Goal: Task Accomplishment & Management: Use online tool/utility

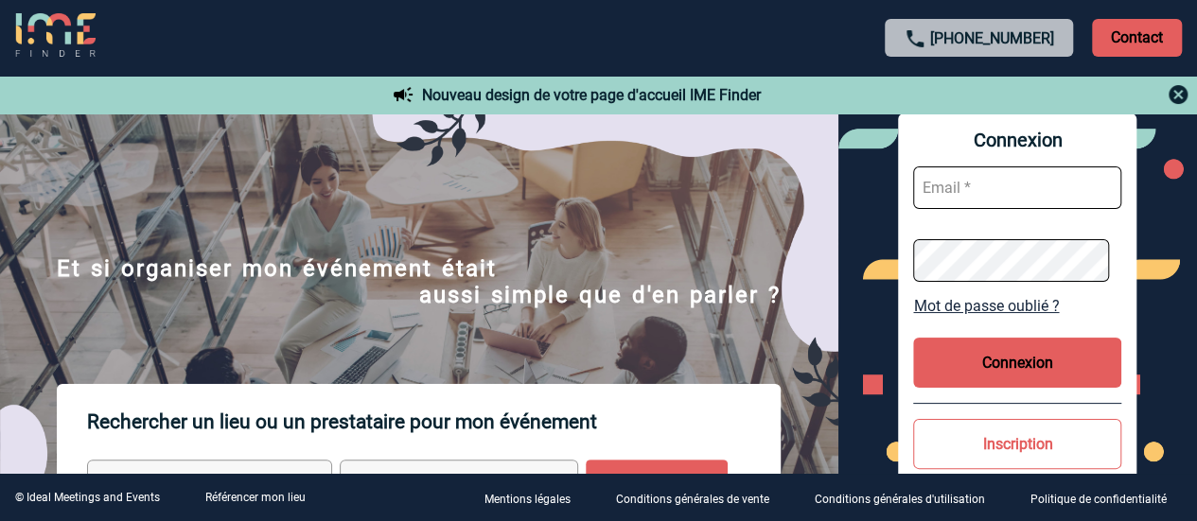
type input "laura.bartier@sogeti.com"
click at [1019, 362] on button "Connexion" at bounding box center [1017, 363] width 208 height 50
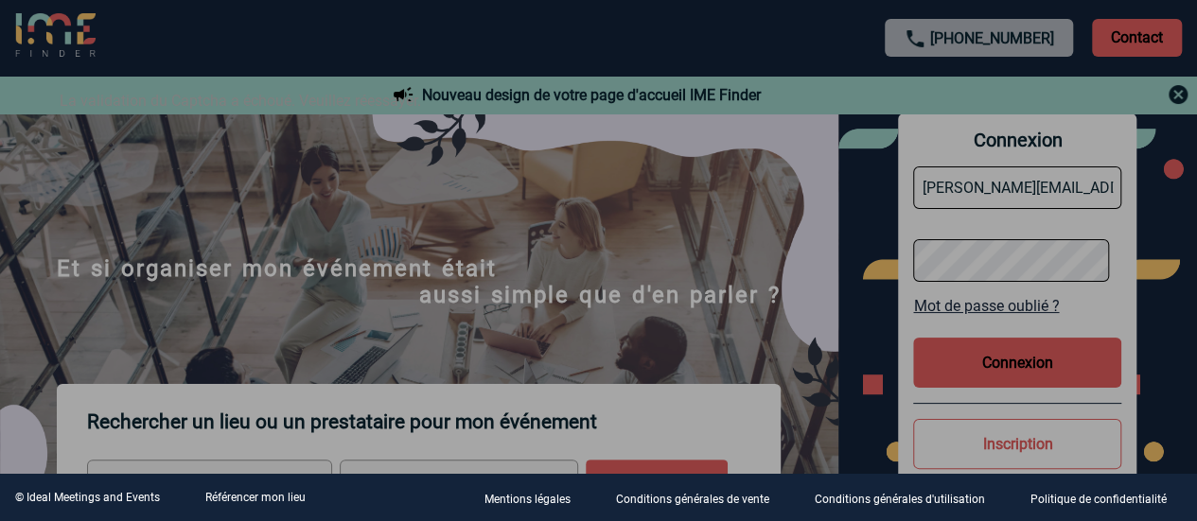
click at [1005, 376] on div at bounding box center [598, 260] width 1197 height 521
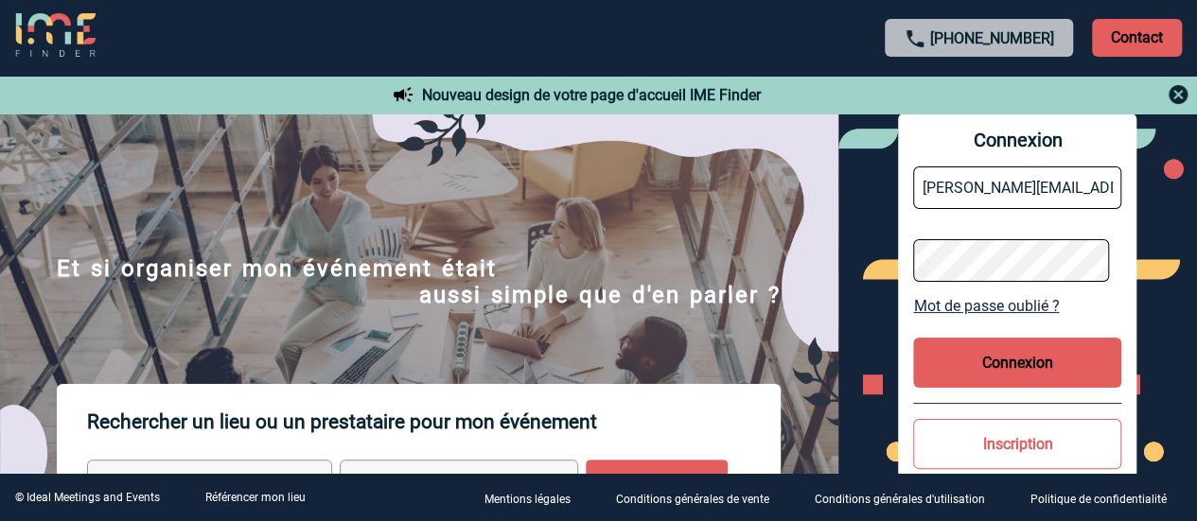
click at [978, 376] on button "Connexion" at bounding box center [1017, 363] width 208 height 50
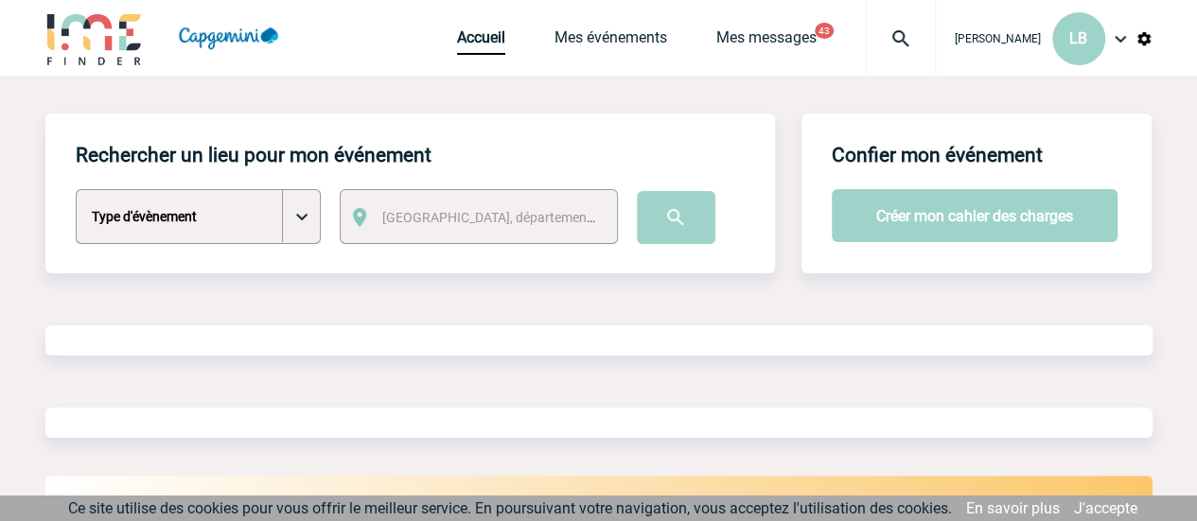
click at [783, 12] on div "Accueil Mes événements Mes messages 43 Projet, client Projet, client" at bounding box center [696, 38] width 479 height 76
click at [779, 33] on link "Mes messages" at bounding box center [766, 41] width 100 height 26
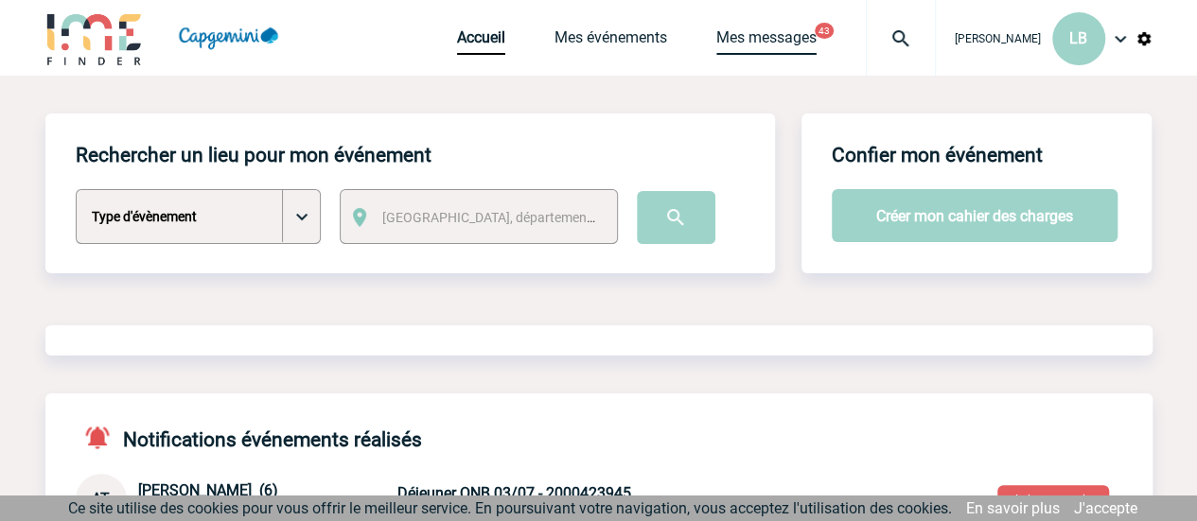
scroll to position [66, 0]
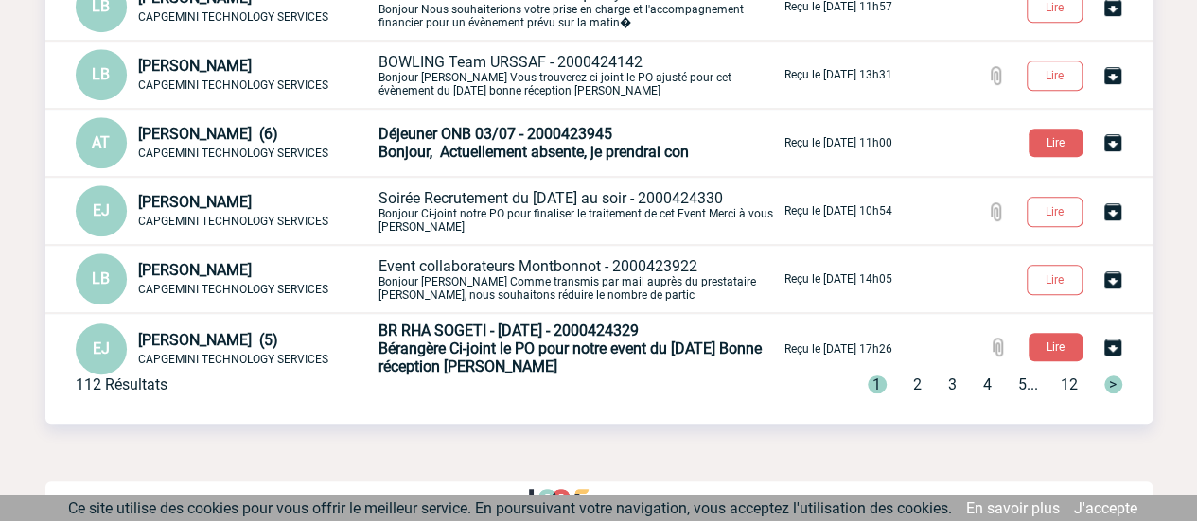
scroll to position [499, 0]
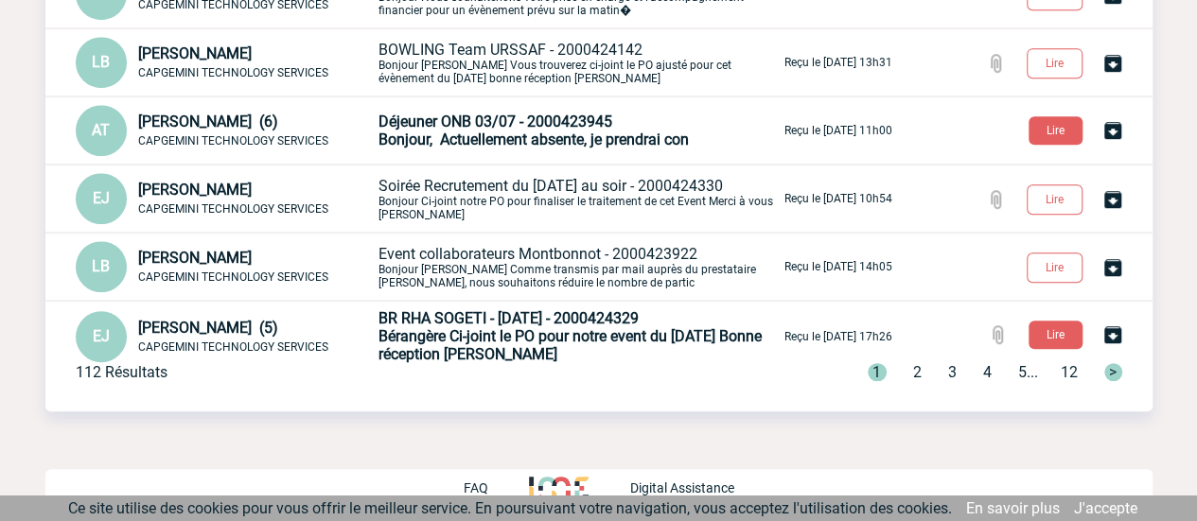
click at [948, 370] on span "3" at bounding box center [952, 372] width 9 height 18
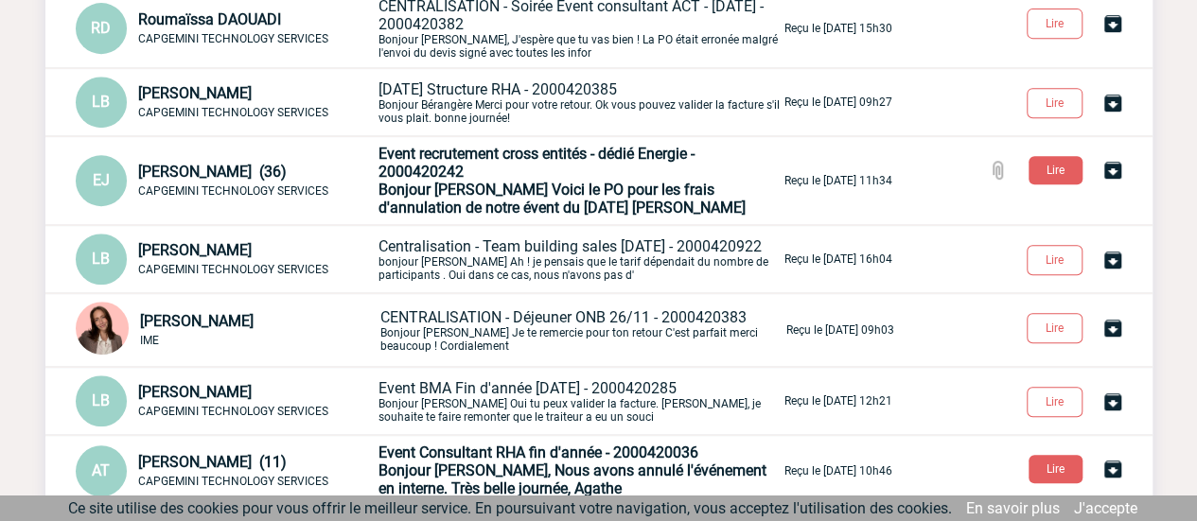
scroll to position [405, 0]
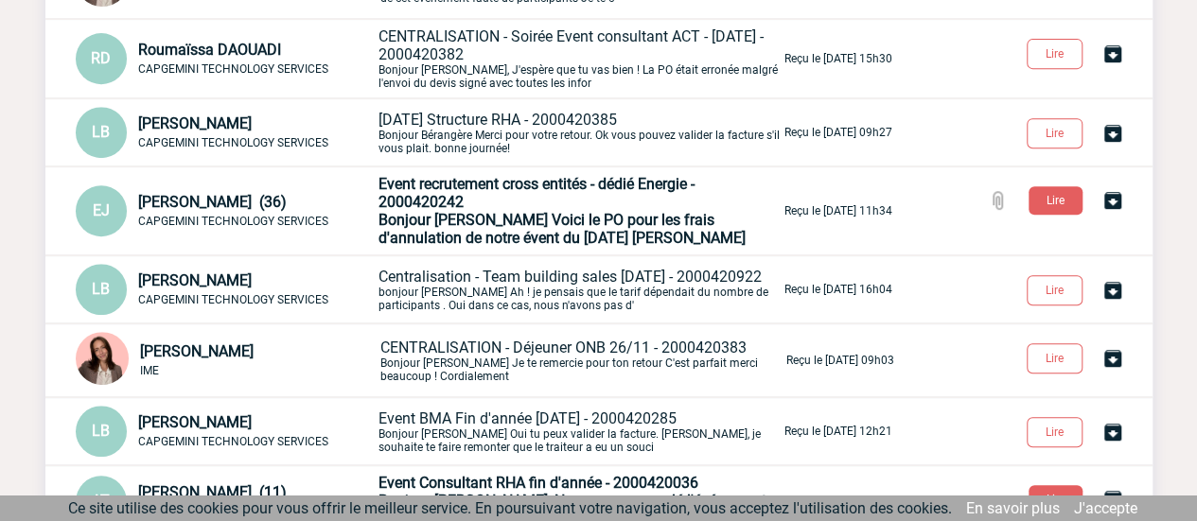
click at [551, 119] on p "Noël Structure RHA - 2000420385 Bonjour Bérangère Merci pour votre retour. Ok v…" at bounding box center [579, 133] width 402 height 44
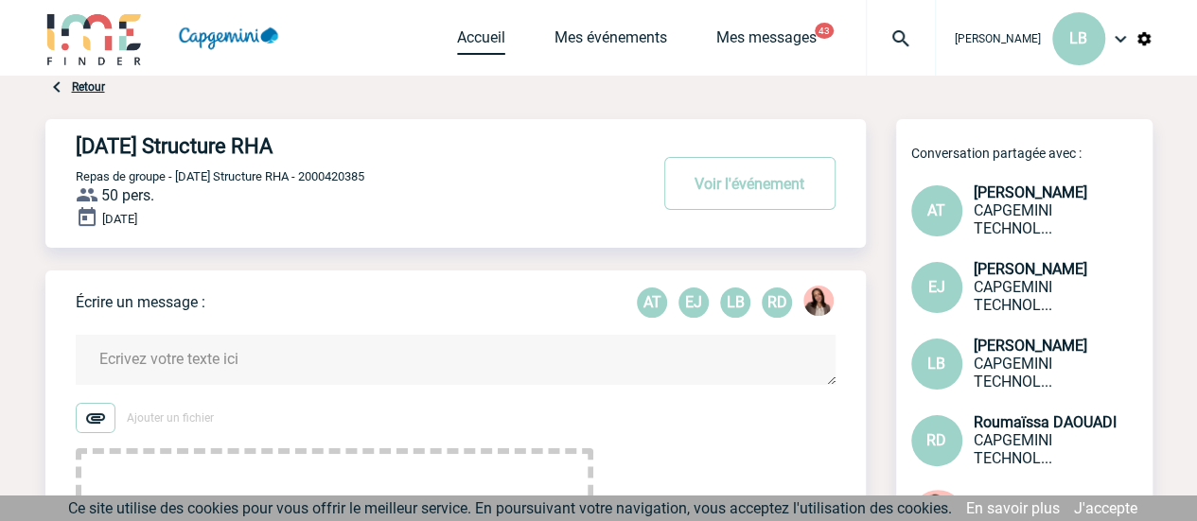
click at [482, 33] on link "Accueil" at bounding box center [481, 41] width 48 height 26
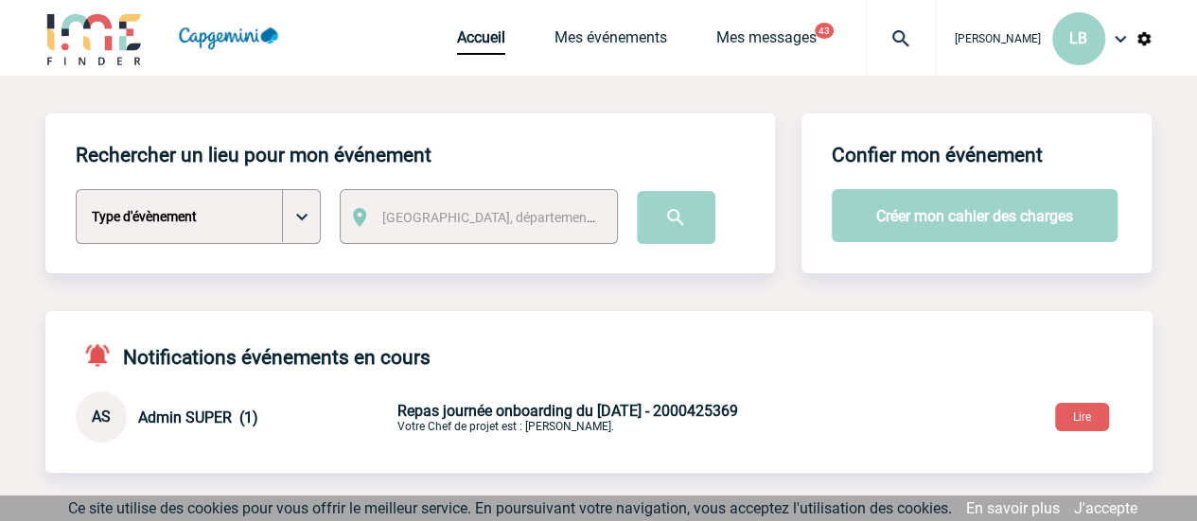
click at [311, 219] on select "Type d'évènement Séminaire avec nuitée Séminaire sans nuitée Repas de groupe Te…" at bounding box center [198, 216] width 245 height 55
select select "3"
click at [76, 190] on select "Type d'évènement Séminaire avec nuitée Séminaire sans nuitée Repas de groupe Te…" at bounding box center [198, 216] width 245 height 55
click at [468, 223] on span "Ville, département, région..." at bounding box center [513, 217] width 263 height 15
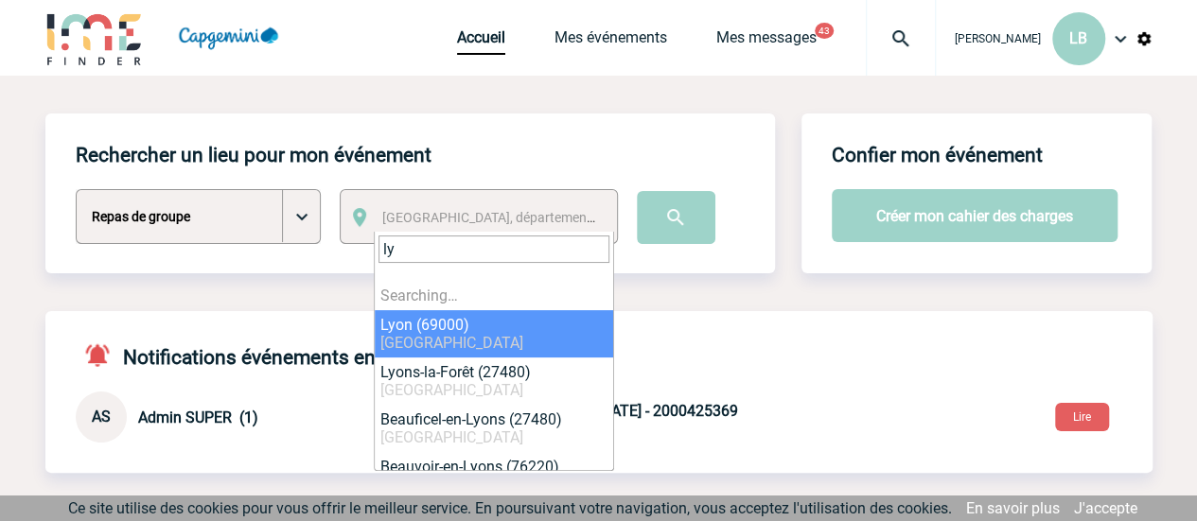
type input "l"
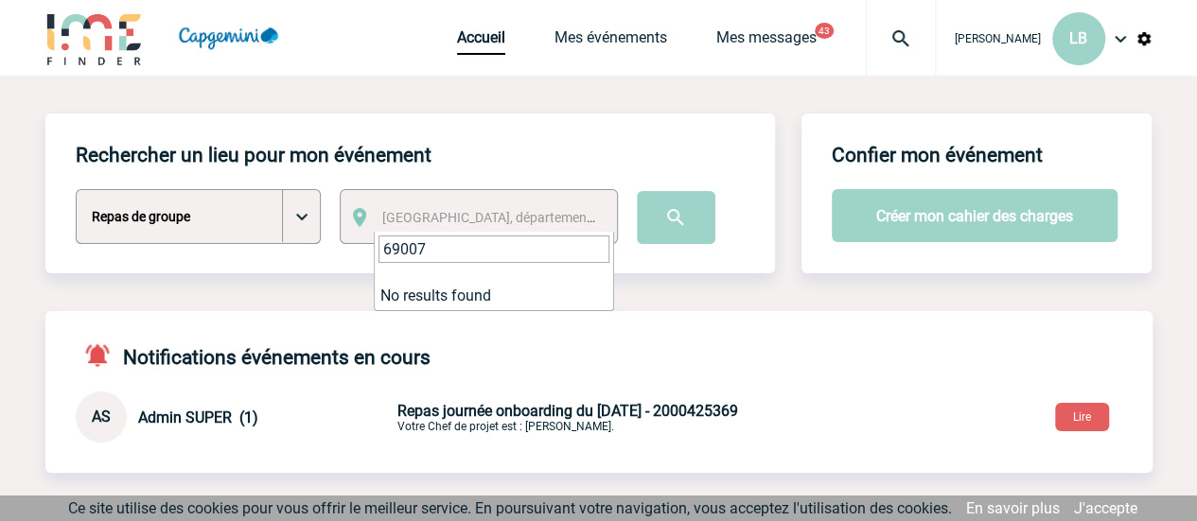
click at [450, 255] on input "69007" at bounding box center [493, 249] width 231 height 27
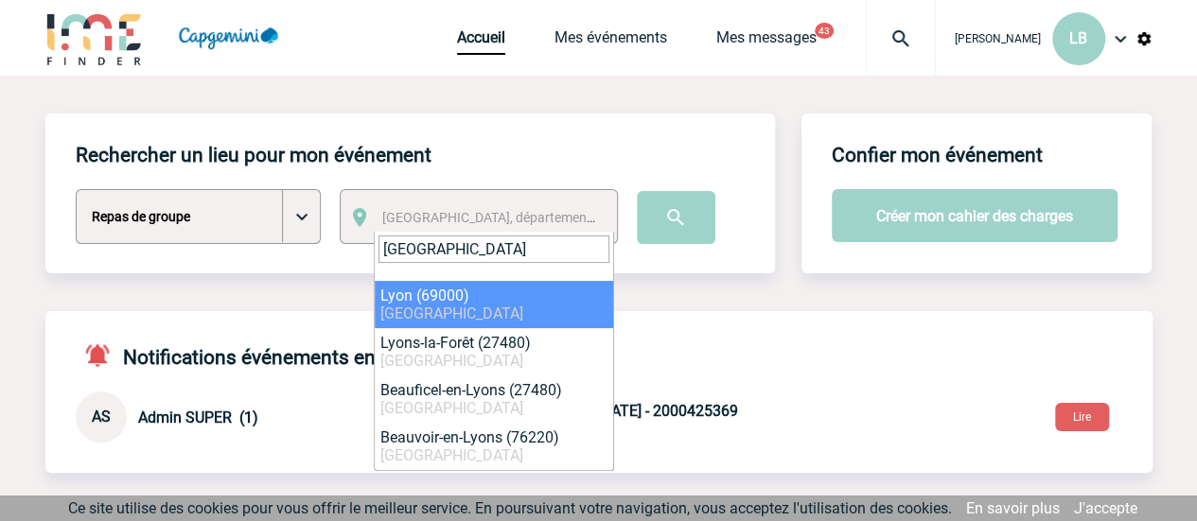
type input "lyon"
select select "36544"
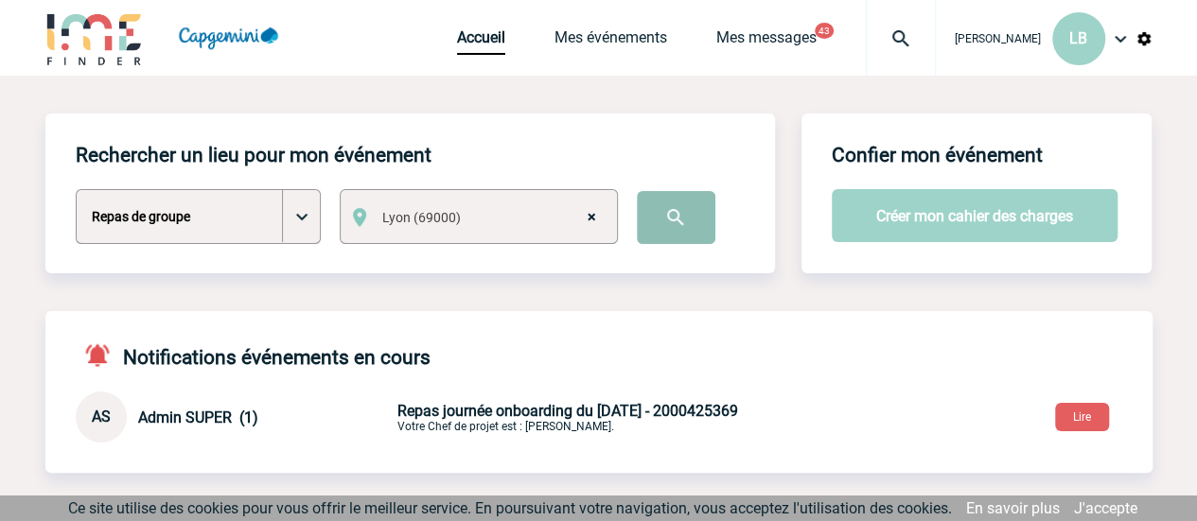
click at [685, 226] on input "image" at bounding box center [676, 217] width 79 height 53
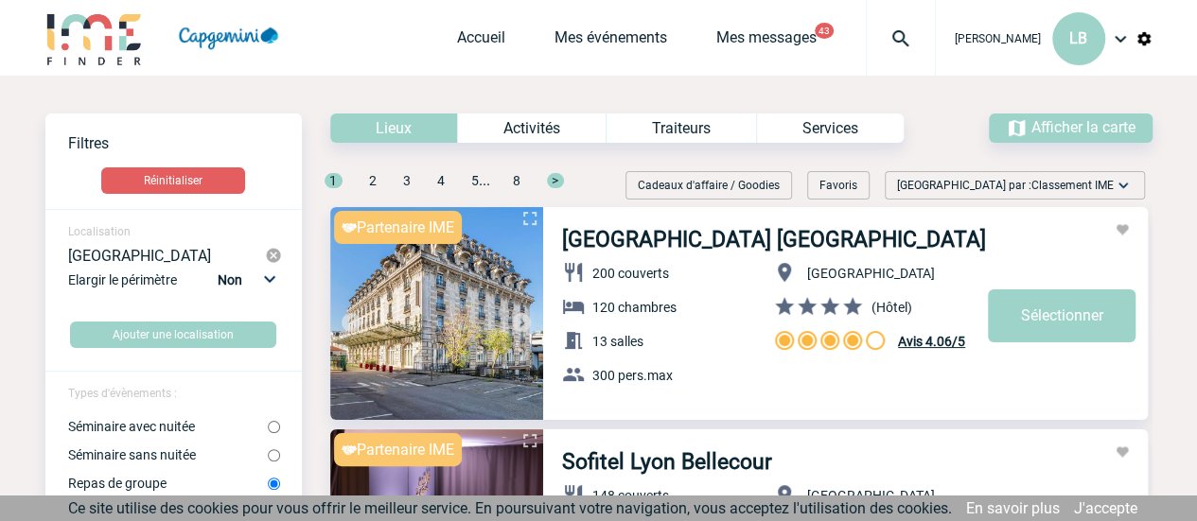
scroll to position [95, 0]
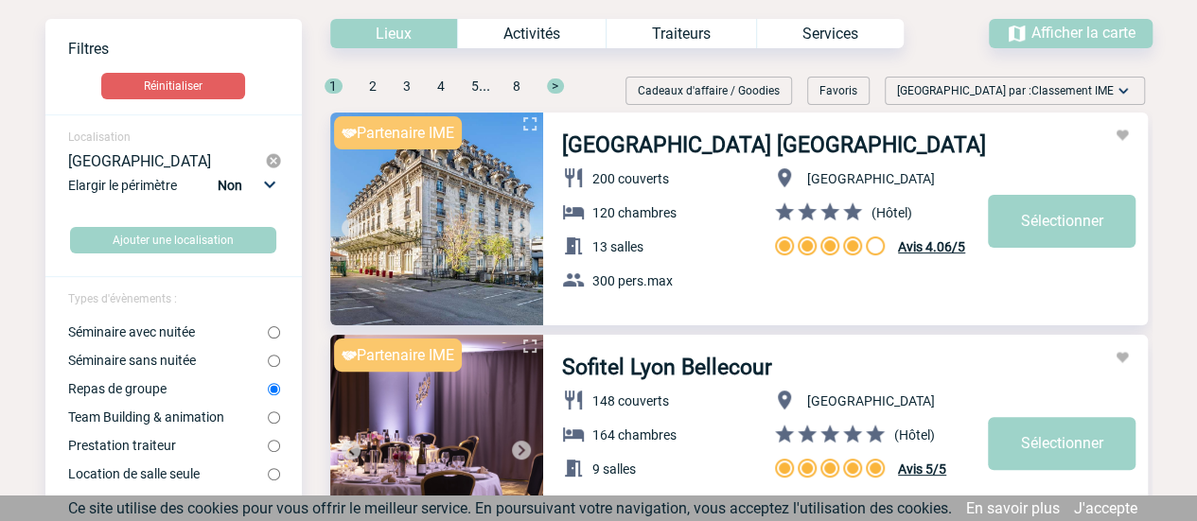
click at [1041, 28] on span "Afficher la carte" at bounding box center [1083, 33] width 104 height 18
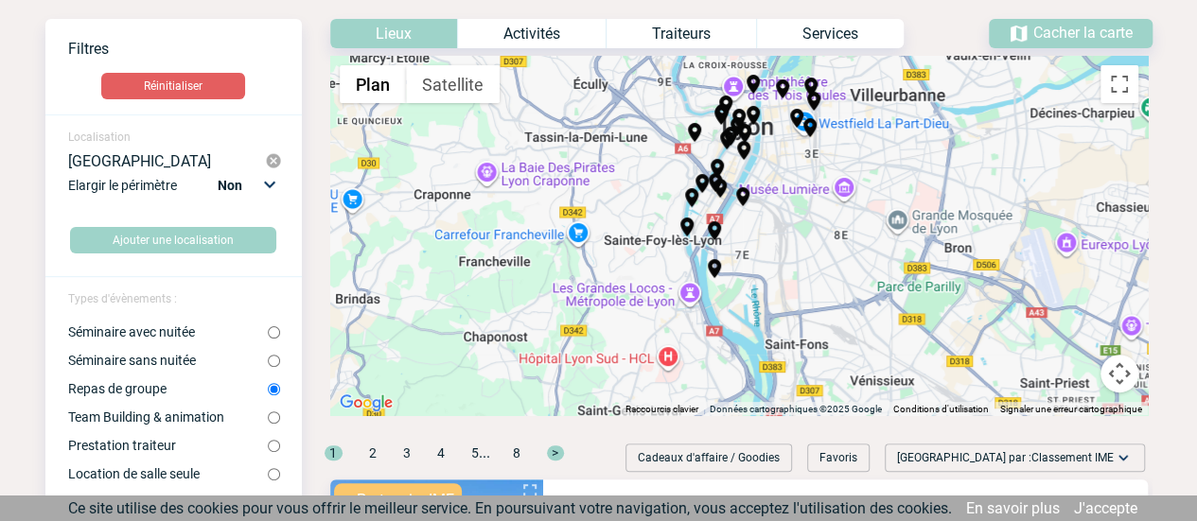
drag, startPoint x: 709, startPoint y: 334, endPoint x: 723, endPoint y: 249, distance: 86.2
click at [723, 249] on div "Pour activer le glissement avec le clavier, appuyez sur Alt+Entrée. Une fois ce…" at bounding box center [738, 235] width 817 height 359
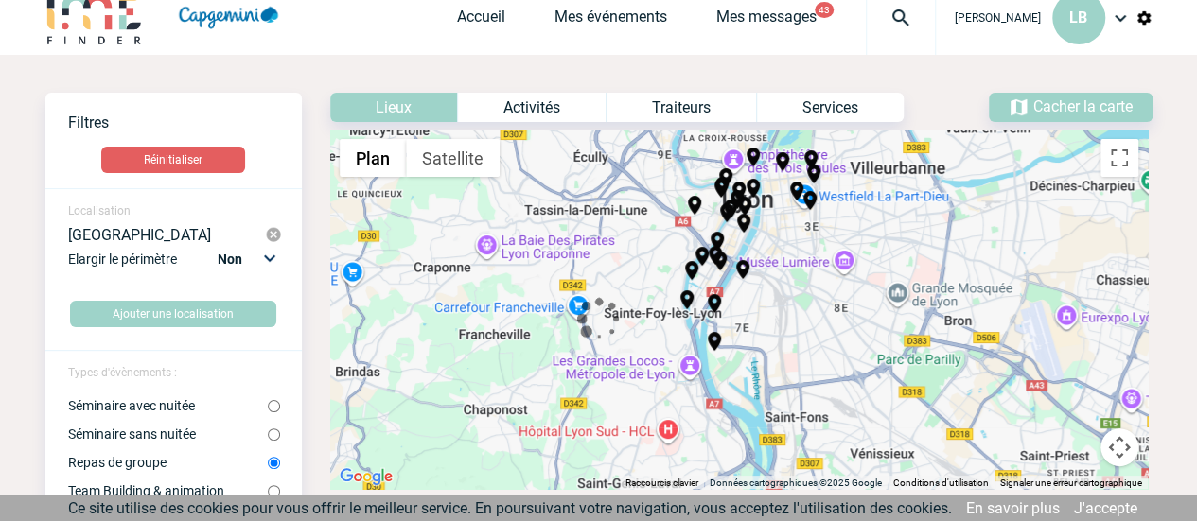
scroll to position [0, 0]
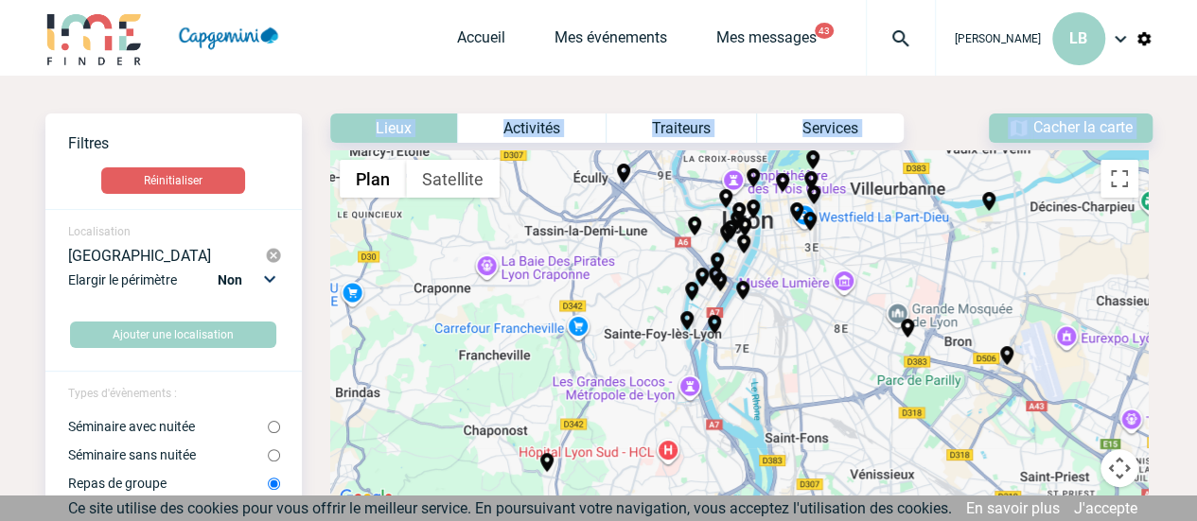
drag, startPoint x: 919, startPoint y: 332, endPoint x: 955, endPoint y: 230, distance: 108.3
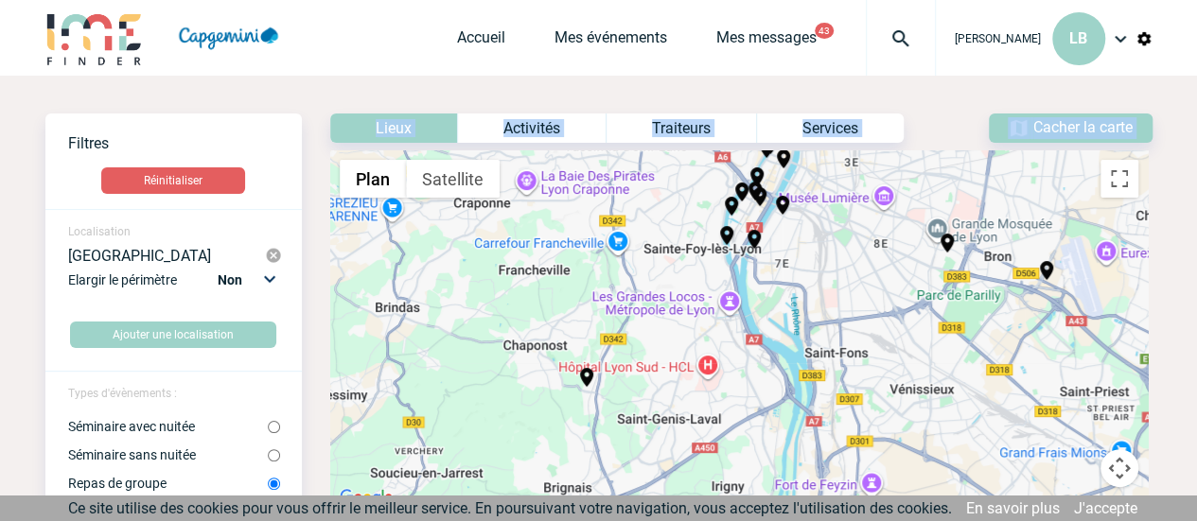
drag, startPoint x: 810, startPoint y: 340, endPoint x: 850, endPoint y: 253, distance: 96.1
click at [850, 253] on div "Pour activer le glissement avec le clavier, appuyez sur Alt+Entrée. Une fois ce…" at bounding box center [738, 329] width 817 height 359
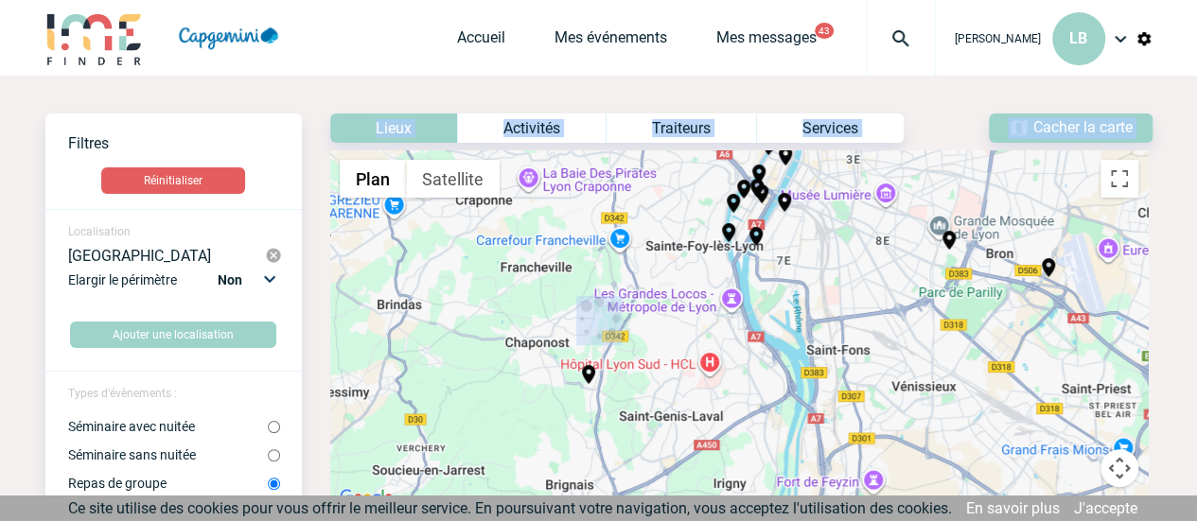
click at [785, 280] on div at bounding box center [599, 322] width 804 height 101
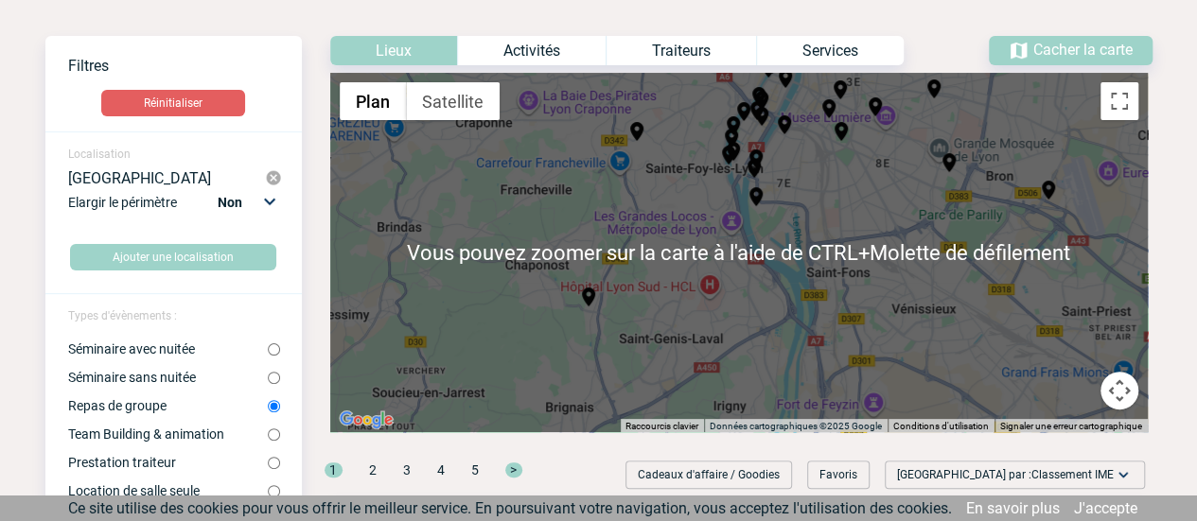
scroll to position [95, 0]
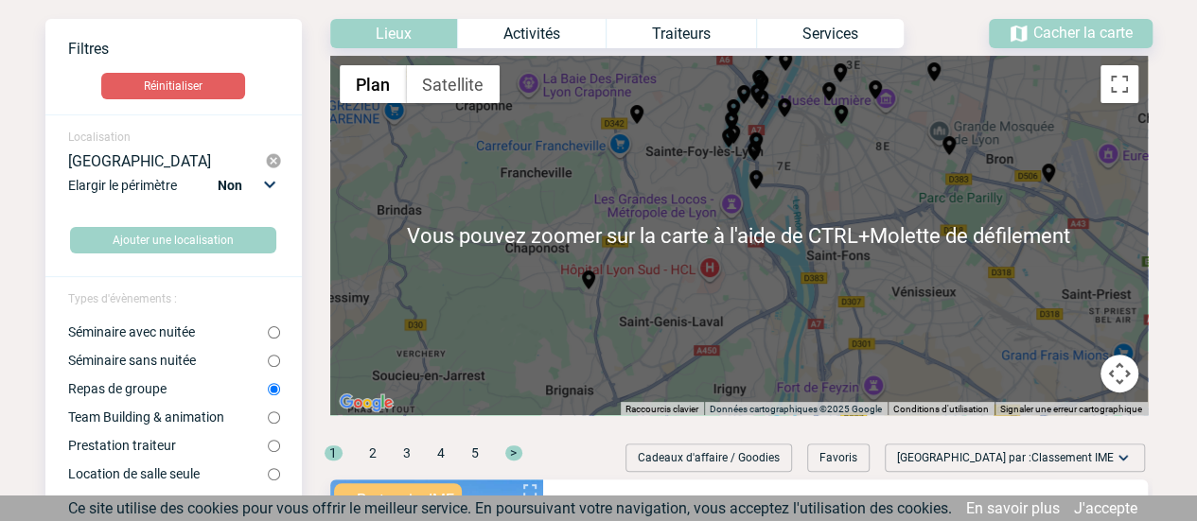
click at [824, 202] on div "Pour activer le glissement avec le clavier, appuyez sur Alt+Entrée. Une fois ce…" at bounding box center [738, 235] width 817 height 359
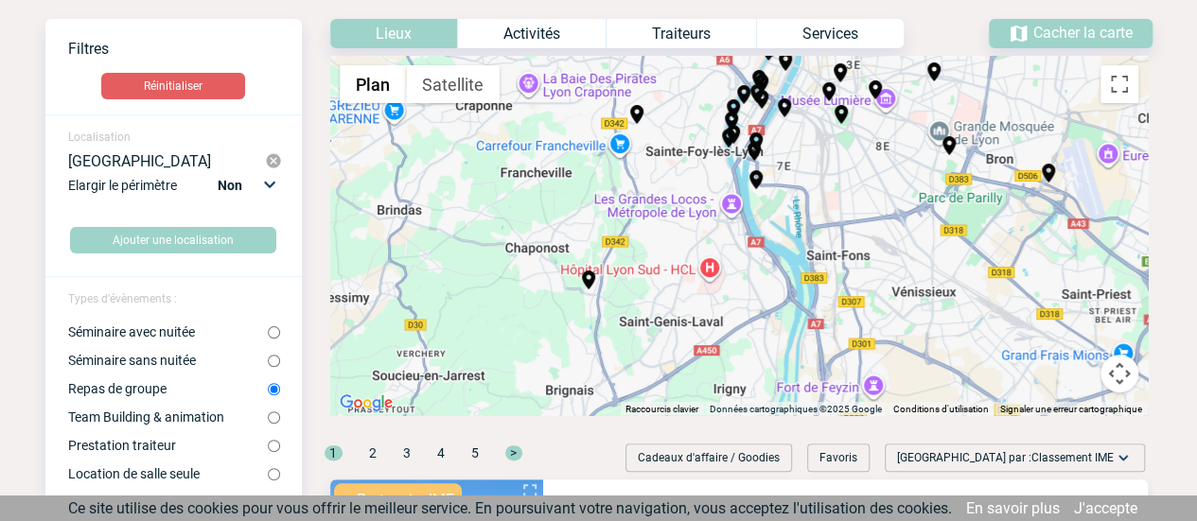
click at [1117, 381] on button "Commandes de la caméra de la carte" at bounding box center [1119, 374] width 38 height 38
click at [1075, 283] on button "Zoom avant" at bounding box center [1072, 279] width 38 height 38
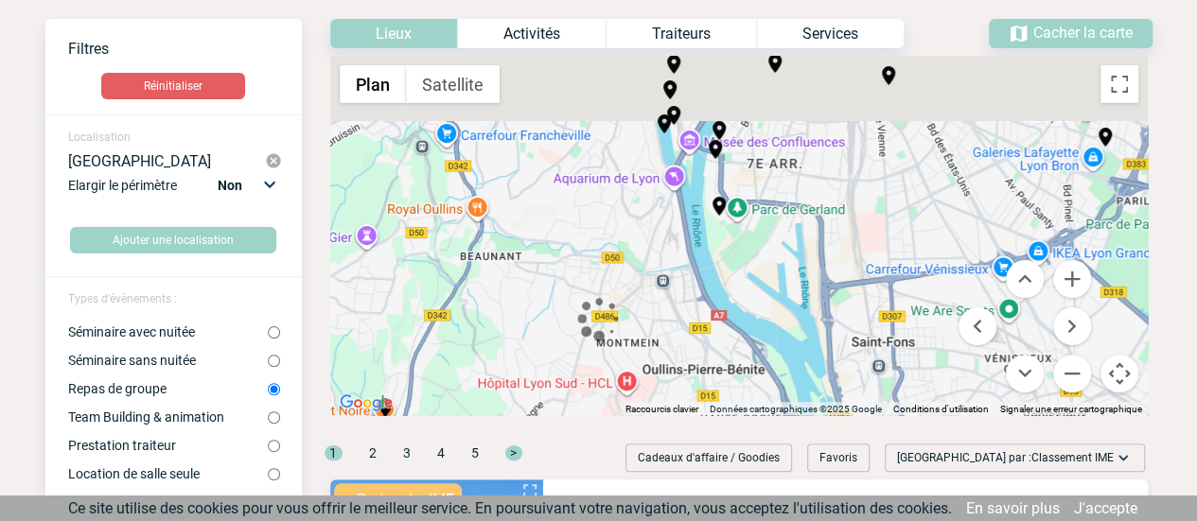
drag, startPoint x: 918, startPoint y: 139, endPoint x: 840, endPoint y: 246, distance: 132.1
click at [840, 246] on div "Pour activer le glissement avec le clavier, appuyez sur Alt+Entrée. Une fois ce…" at bounding box center [738, 235] width 817 height 359
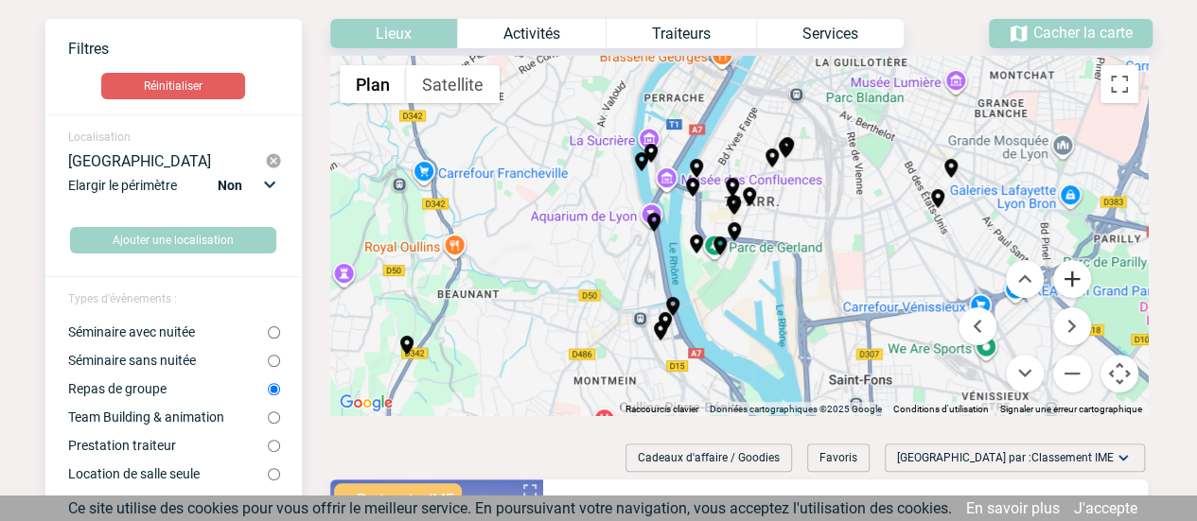
click at [1073, 283] on button "Zoom avant" at bounding box center [1072, 279] width 38 height 38
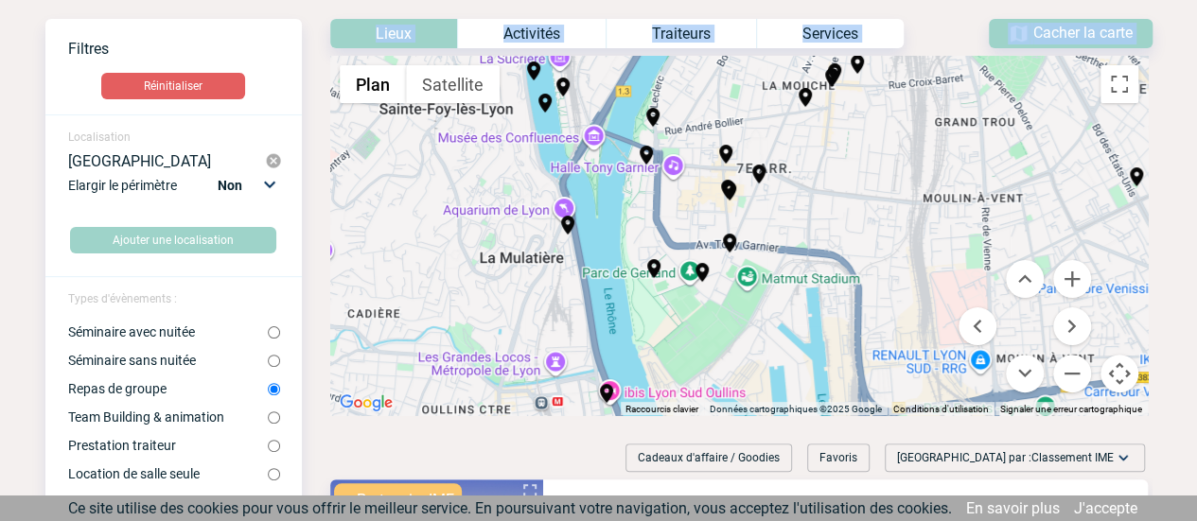
drag, startPoint x: 789, startPoint y: 334, endPoint x: 835, endPoint y: 218, distance: 125.2
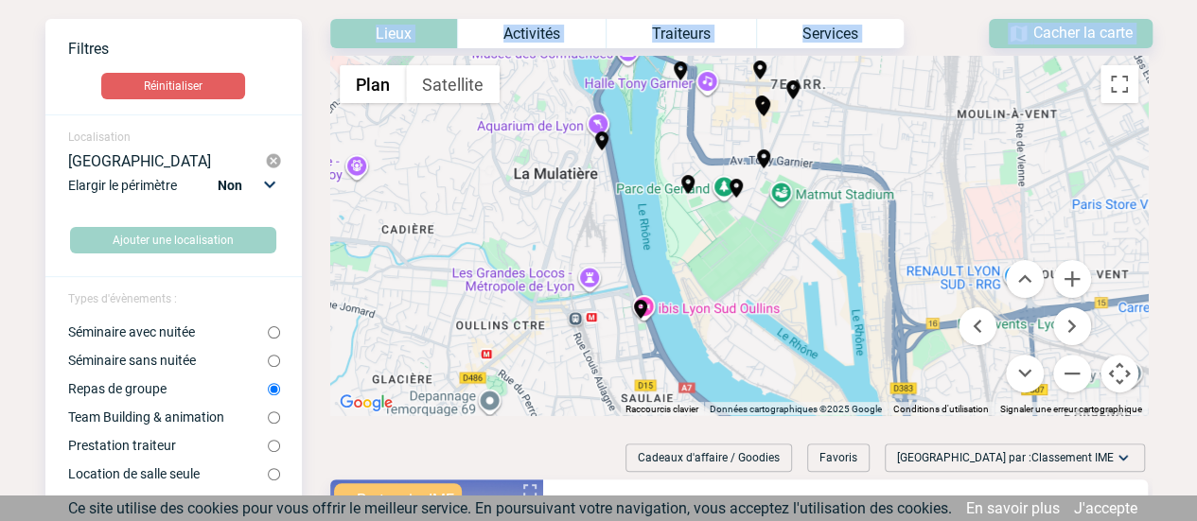
drag, startPoint x: 877, startPoint y: 231, endPoint x: 914, endPoint y: 137, distance: 100.7
click at [914, 137] on div "Pour activer le glissement avec le clavier, appuyez sur Alt+Entrée. Une fois ce…" at bounding box center [738, 235] width 817 height 359
click at [1079, 285] on button "Zoom avant" at bounding box center [1072, 279] width 38 height 38
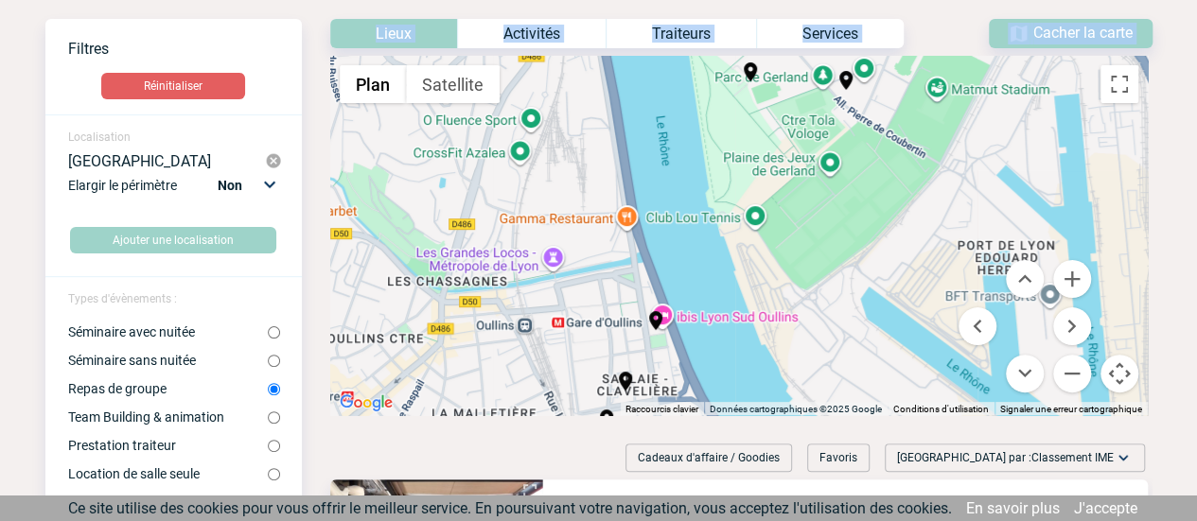
drag, startPoint x: 744, startPoint y: 348, endPoint x: 860, endPoint y: 269, distance: 140.9
click at [860, 269] on div "Pour activer le glissement avec le clavier, appuyez sur Alt+Entrée. Une fois ce…" at bounding box center [738, 235] width 817 height 359
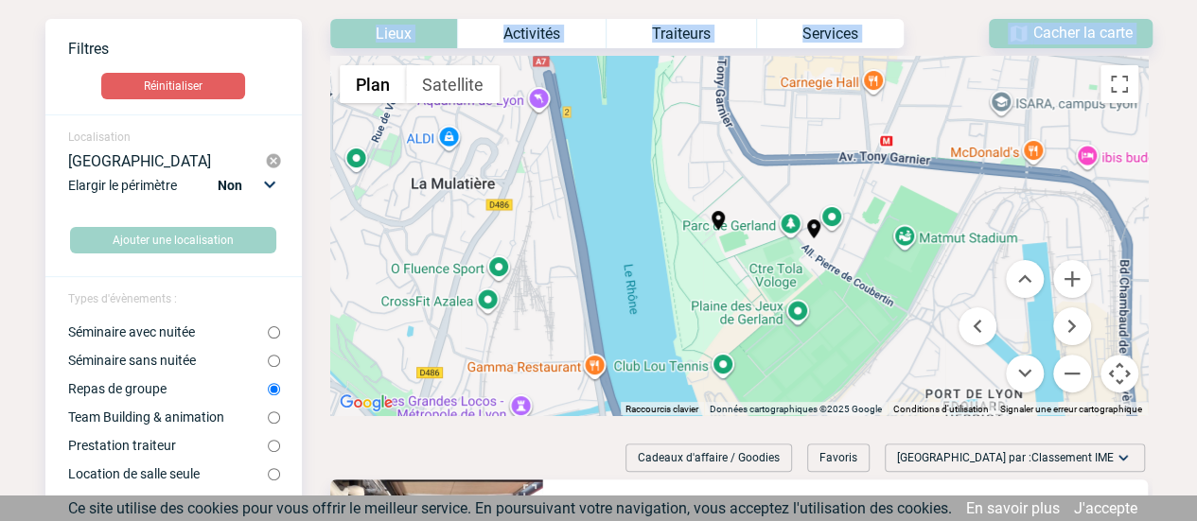
drag, startPoint x: 887, startPoint y: 219, endPoint x: 851, endPoint y: 369, distance: 154.6
click at [851, 369] on div "Pour activer le glissement avec le clavier, appuyez sur Alt+Entrée. Une fois ce…" at bounding box center [738, 235] width 817 height 359
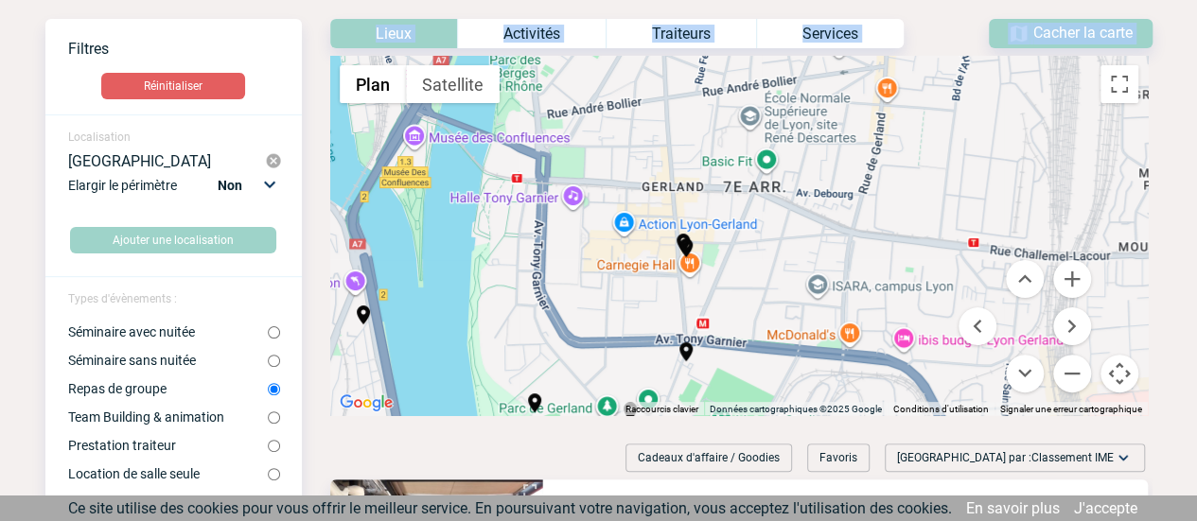
drag, startPoint x: 885, startPoint y: 152, endPoint x: 701, endPoint y: 344, distance: 266.3
click at [701, 344] on div "Pour activer le glissement avec le clavier, appuyez sur Alt+Entrée. Une fois ce…" at bounding box center [738, 235] width 817 height 359
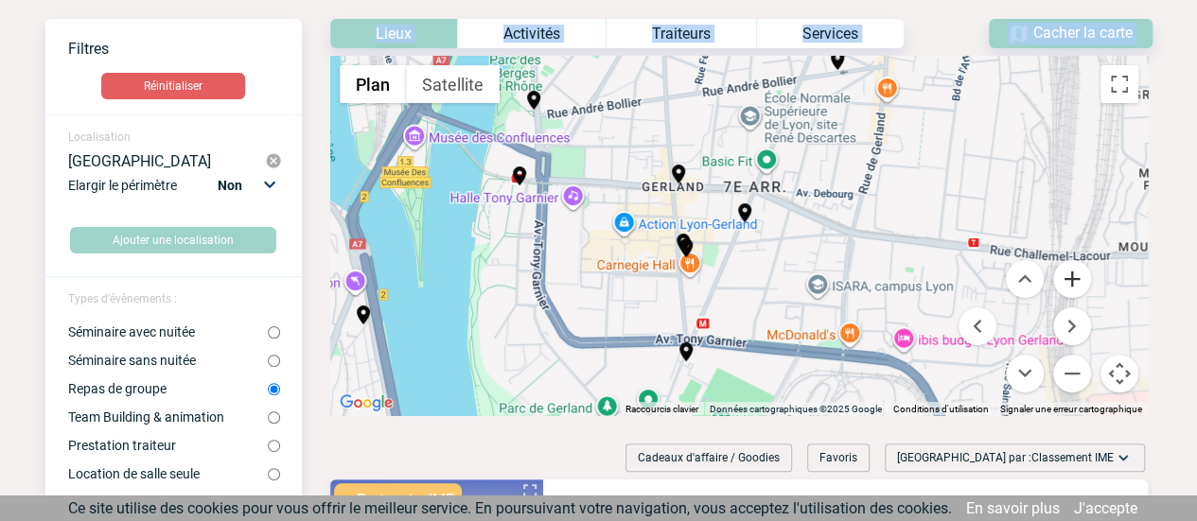
click at [1074, 290] on button "Zoom avant" at bounding box center [1072, 279] width 38 height 38
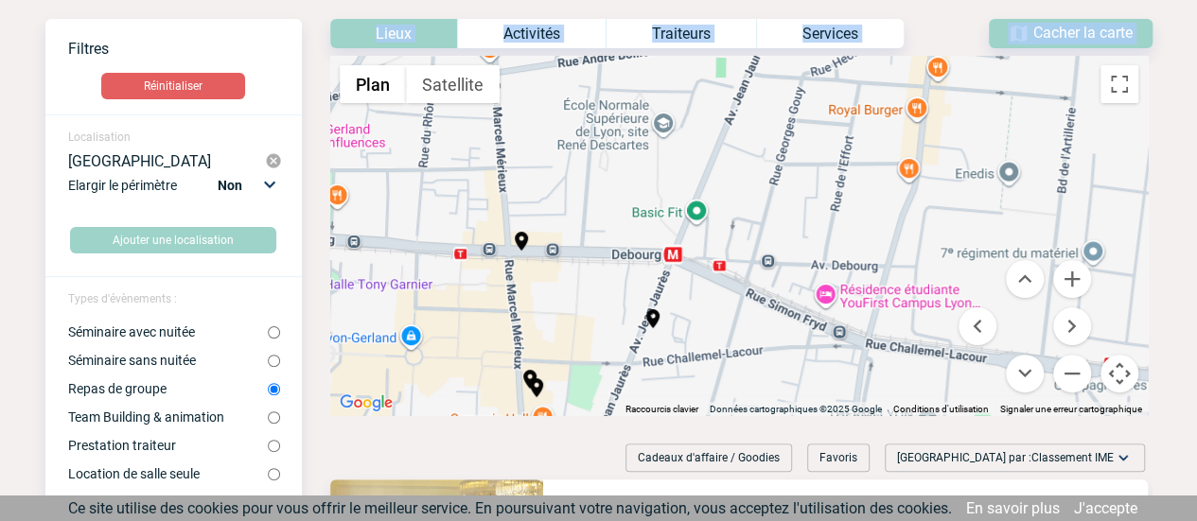
drag, startPoint x: 789, startPoint y: 205, endPoint x: 692, endPoint y: 321, distance: 151.0
click at [692, 321] on div "Pour activer le glissement avec le clavier, appuyez sur Alt+Entrée. Une fois ce…" at bounding box center [738, 235] width 817 height 359
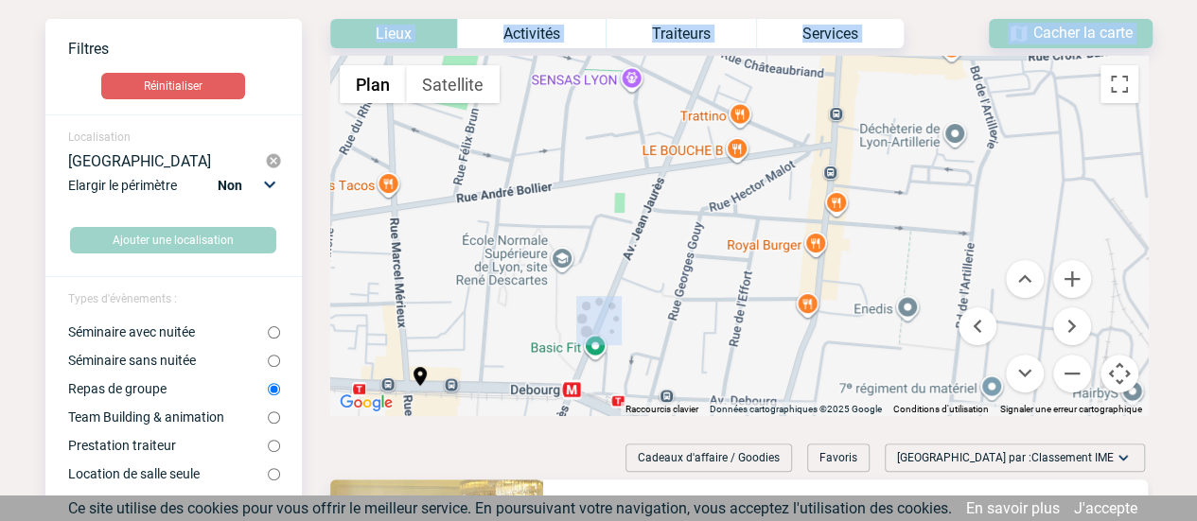
drag, startPoint x: 916, startPoint y: 185, endPoint x: 806, endPoint y: 338, distance: 187.7
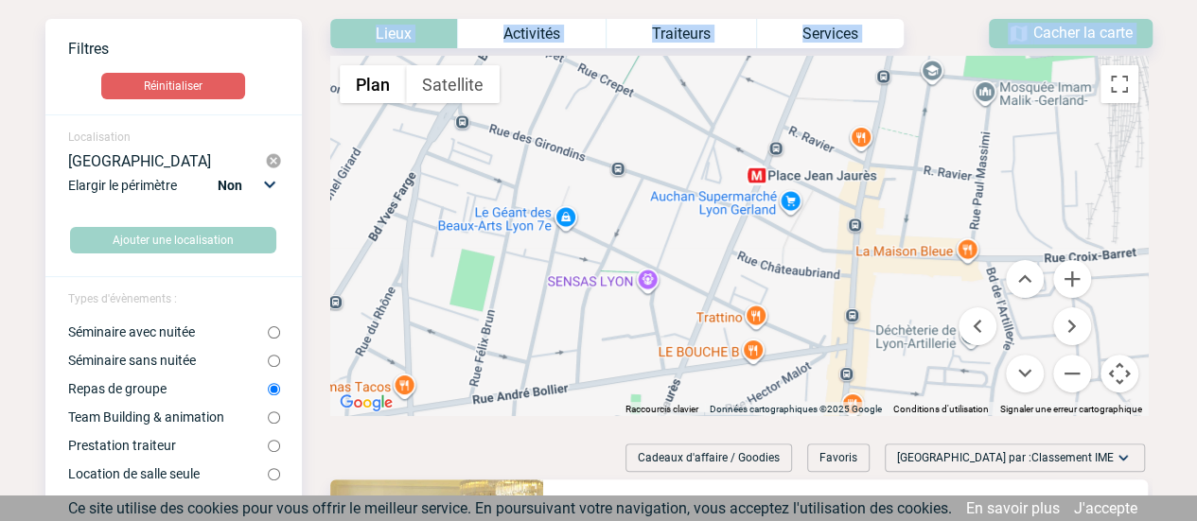
drag, startPoint x: 960, startPoint y: 149, endPoint x: 976, endPoint y: 359, distance: 209.7
click at [976, 359] on div "Pour activer le glissement avec le clavier, appuyez sur Alt+Entrée. Une fois ce…" at bounding box center [738, 235] width 817 height 359
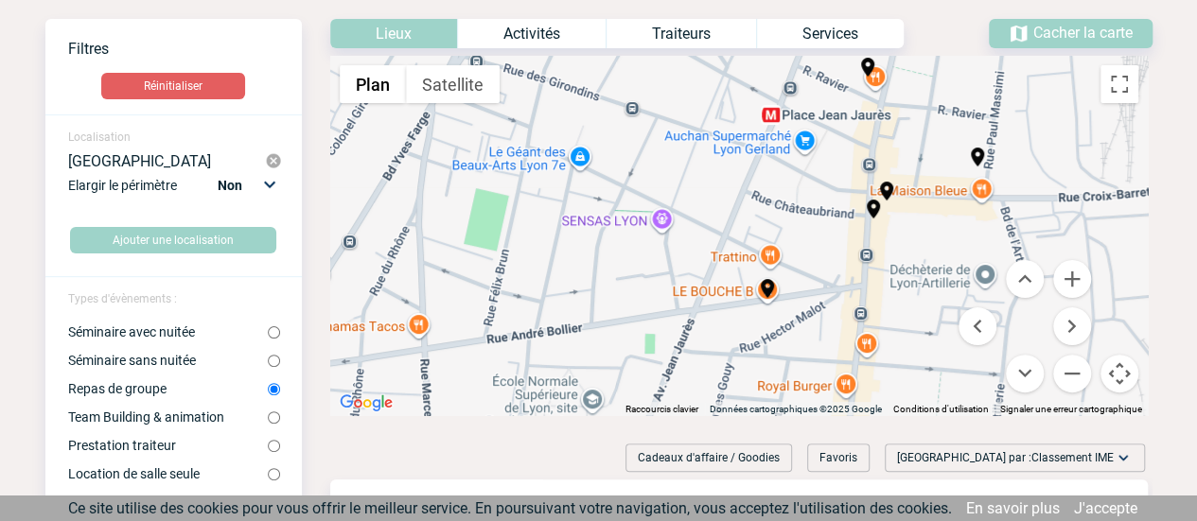
drag, startPoint x: 895, startPoint y: 219, endPoint x: 911, endPoint y: 153, distance: 67.2
click at [911, 153] on div "Pour activer le glissement avec le clavier, appuyez sur Alt+Entrée. Une fois ce…" at bounding box center [738, 235] width 817 height 359
click at [1067, 285] on button "Zoom avant" at bounding box center [1072, 279] width 38 height 38
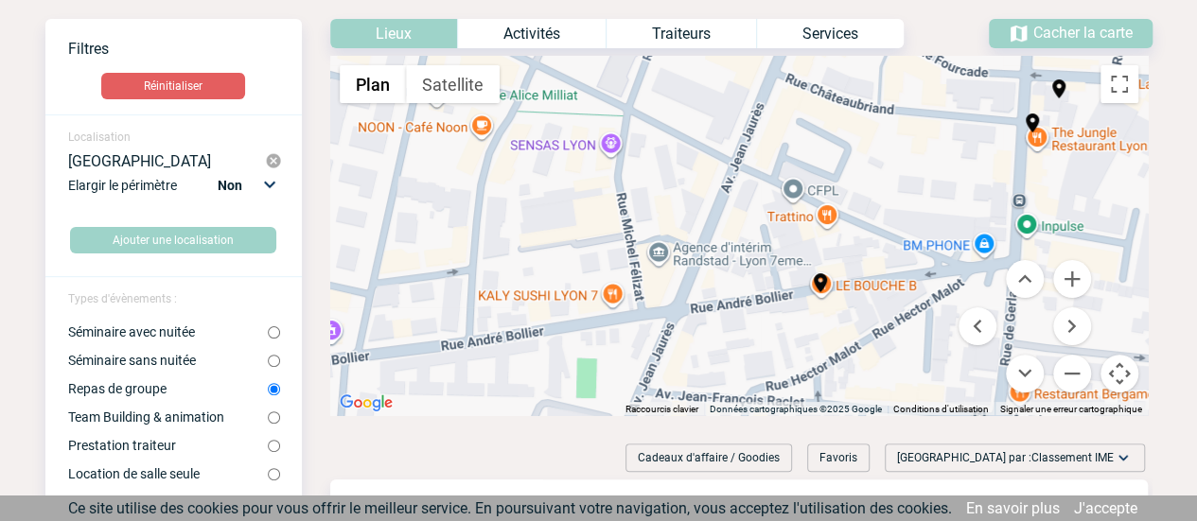
drag, startPoint x: 891, startPoint y: 289, endPoint x: 917, endPoint y: 213, distance: 80.8
click at [917, 213] on div "Pour activer le glissement avec le clavier, appuyez sur Alt+Entrée. Une fois ce…" at bounding box center [738, 235] width 817 height 359
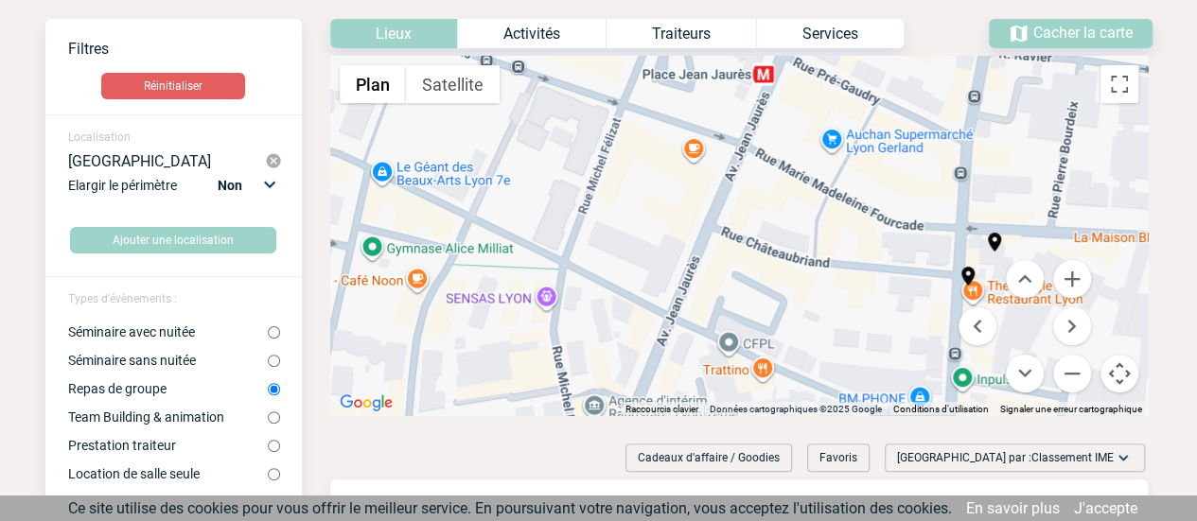
drag, startPoint x: 965, startPoint y: 193, endPoint x: 899, endPoint y: 345, distance: 166.1
click at [899, 345] on div "Pour activer le glissement avec le clavier, appuyez sur Alt+Entrée. Une fois ce…" at bounding box center [738, 235] width 817 height 359
click at [1077, 372] on button "Zoom arrière" at bounding box center [1072, 374] width 38 height 38
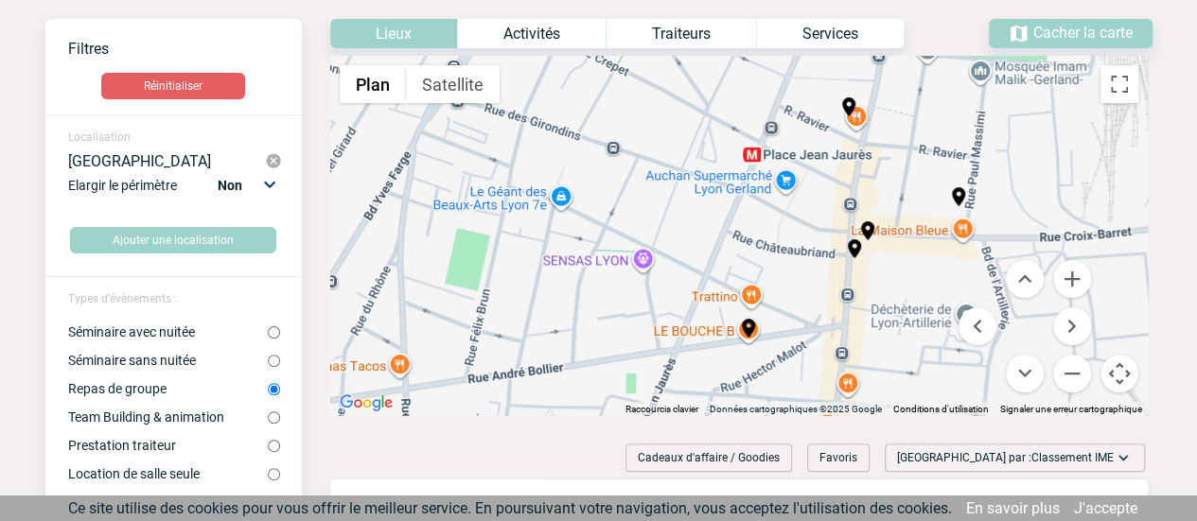
click at [857, 122] on div "Pour activer le glissement avec le clavier, appuyez sur Alt+Entrée. Une fois ce…" at bounding box center [738, 235] width 817 height 359
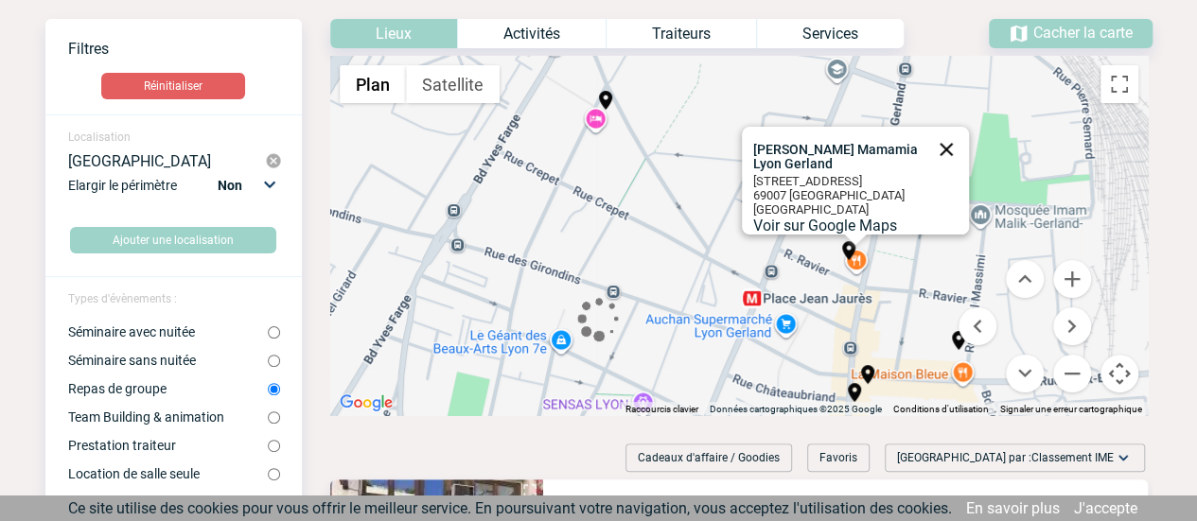
click at [943, 137] on button "Fermer" at bounding box center [945, 149] width 45 height 45
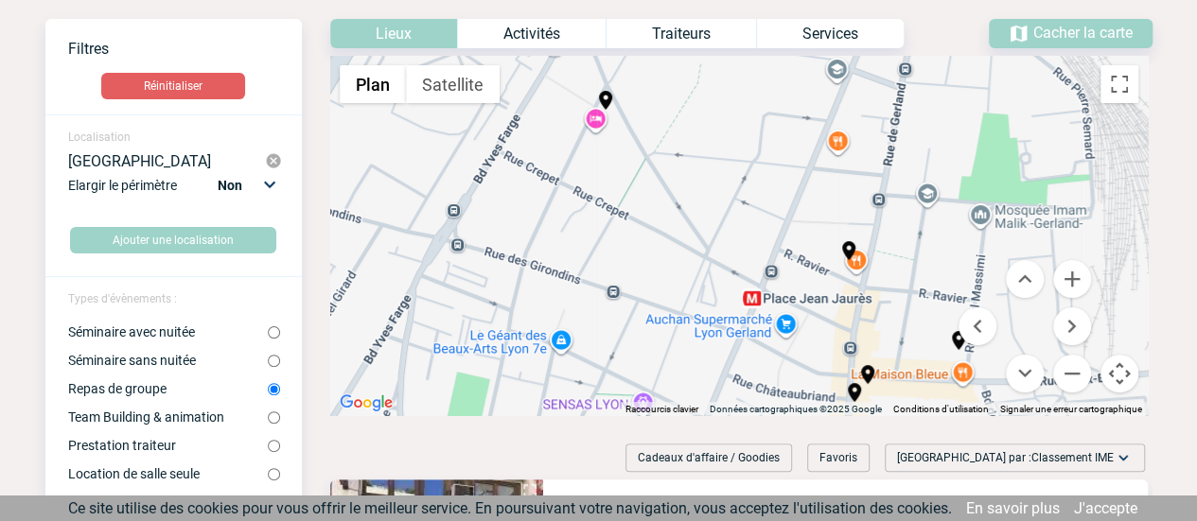
click at [838, 145] on div "Pour activer le glissement avec le clavier, appuyez sur Alt+Entrée. Une fois ce…" at bounding box center [738, 235] width 817 height 359
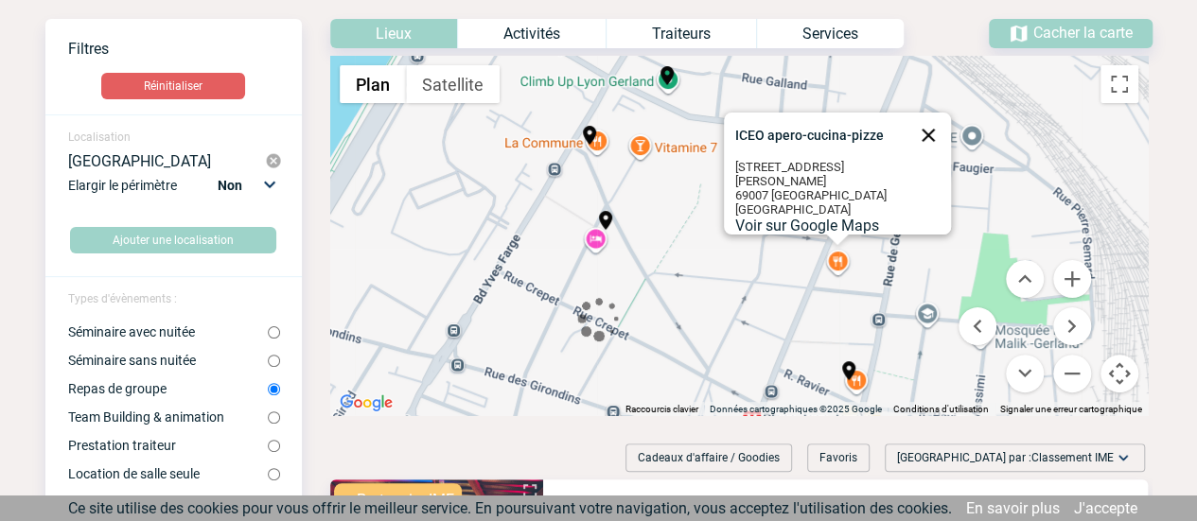
click at [921, 135] on button "Fermer" at bounding box center [927, 135] width 45 height 45
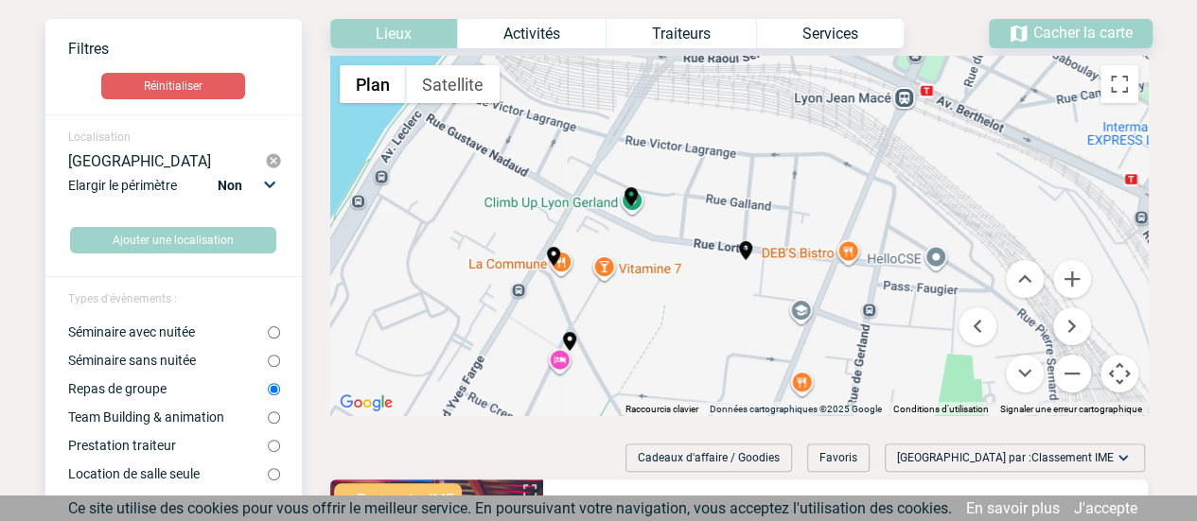
drag, startPoint x: 753, startPoint y: 221, endPoint x: 719, endPoint y: 326, distance: 110.4
click at [719, 326] on div "Pour activer le glissement avec le clavier, appuyez sur Alt+Entrée. Une fois ce…" at bounding box center [738, 235] width 817 height 359
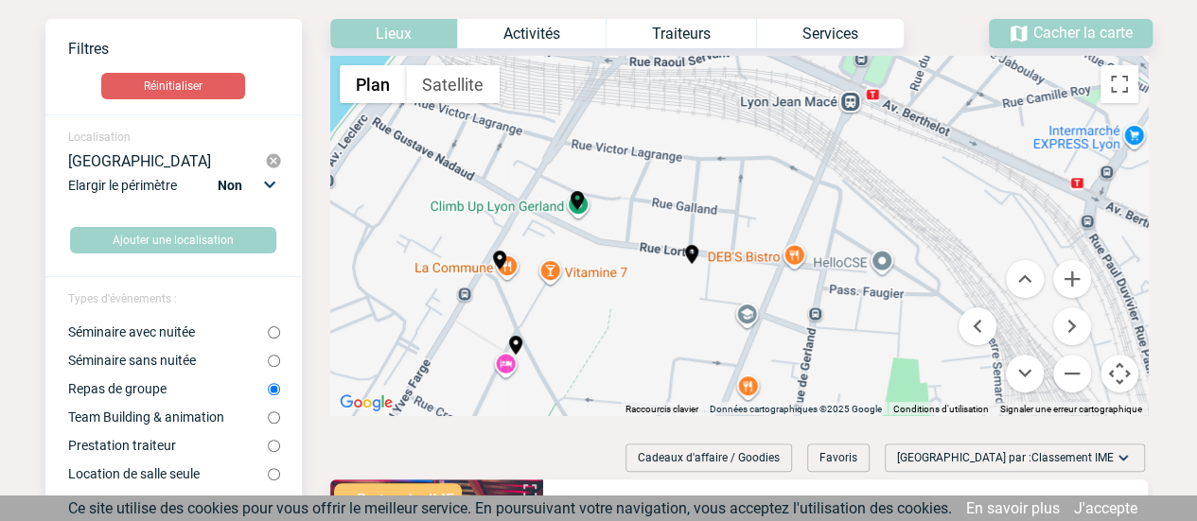
drag, startPoint x: 781, startPoint y: 227, endPoint x: 727, endPoint y: 177, distance: 74.3
click at [727, 177] on div "Pour activer le glissement avec le clavier, appuyez sur Alt+Entrée. Une fois ce…" at bounding box center [738, 235] width 817 height 359
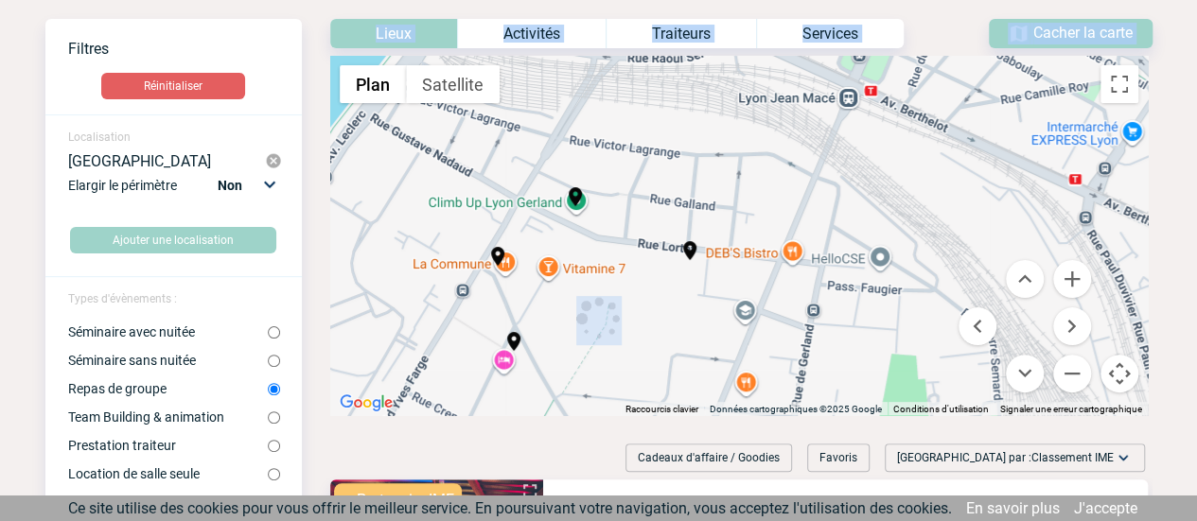
drag, startPoint x: 736, startPoint y: 300, endPoint x: 772, endPoint y: 204, distance: 102.1
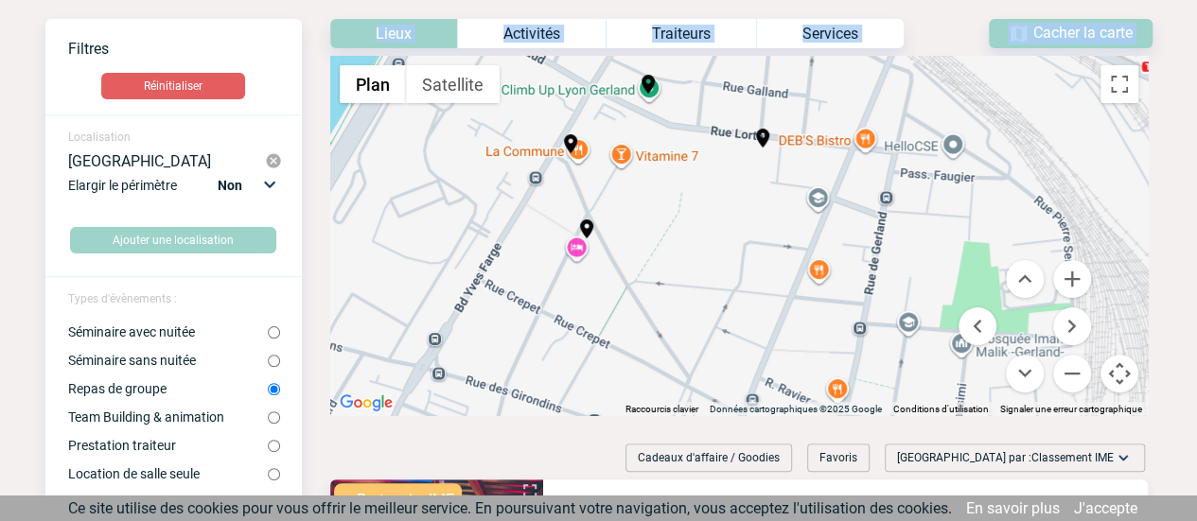
drag, startPoint x: 792, startPoint y: 219, endPoint x: 867, endPoint y: 104, distance: 137.2
click at [867, 104] on div "Pour activer le glissement avec le clavier, appuyez sur Alt+Entrée. Une fois ce…" at bounding box center [738, 235] width 817 height 359
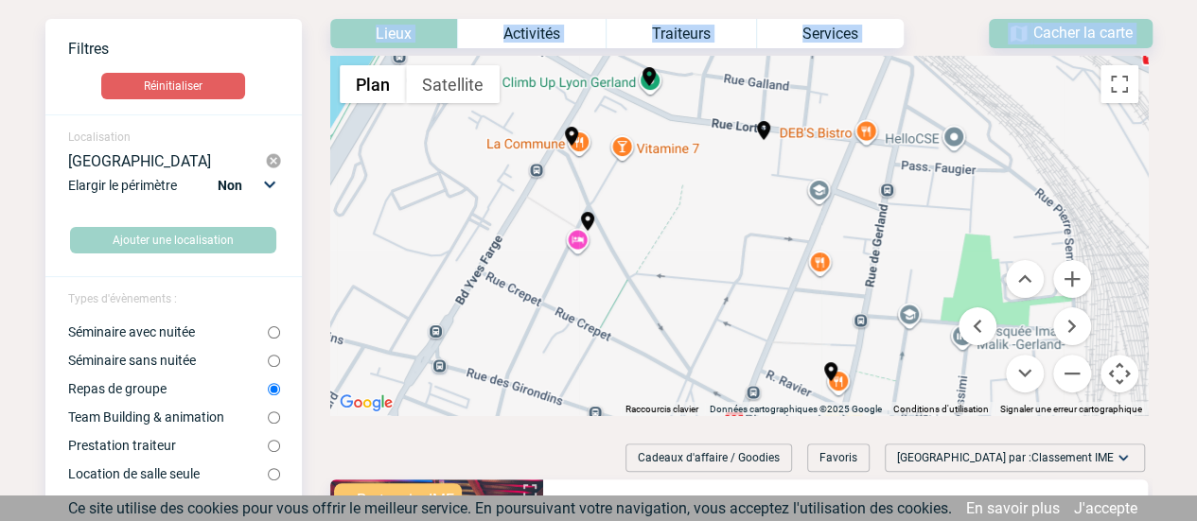
click at [819, 264] on div "Pour activer le glissement avec le clavier, appuyez sur Alt+Entrée. Une fois ce…" at bounding box center [738, 235] width 817 height 359
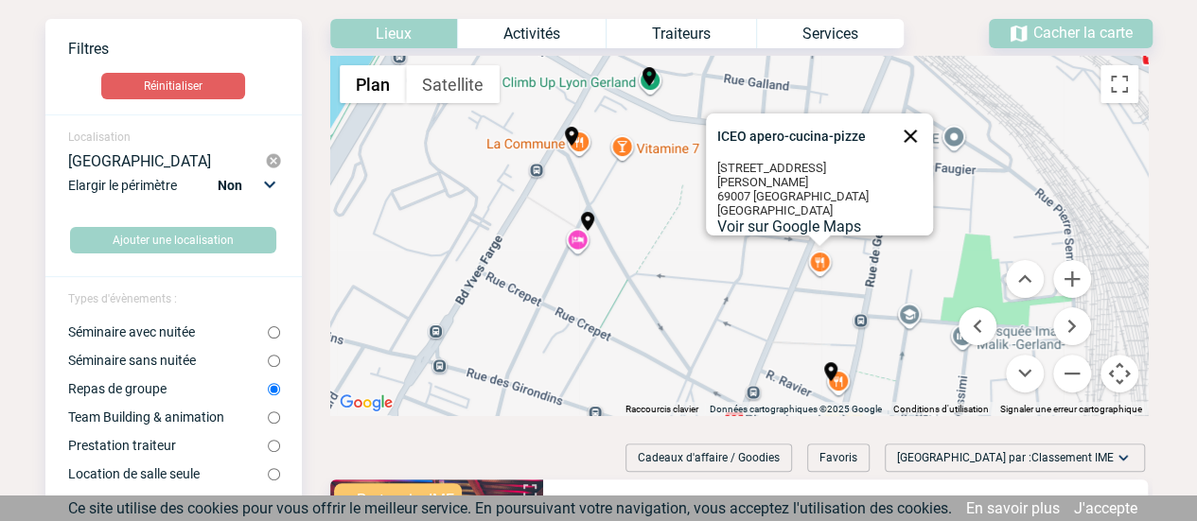
click at [902, 137] on button "Fermer" at bounding box center [909, 136] width 45 height 45
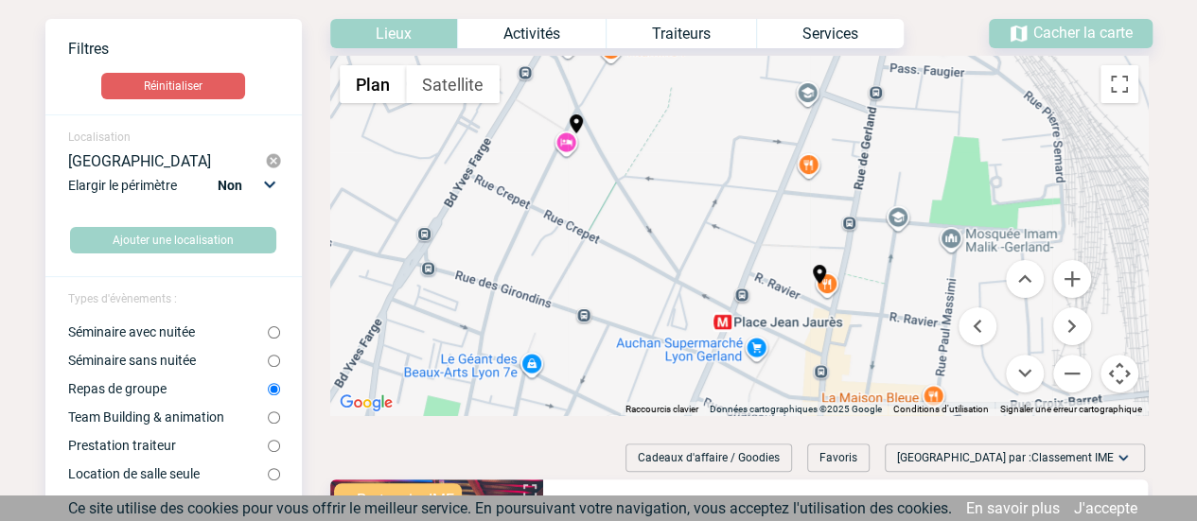
drag, startPoint x: 724, startPoint y: 301, endPoint x: 712, endPoint y: 201, distance: 100.0
click at [712, 201] on div "Pour activer le glissement avec le clavier, appuyez sur Alt+Entrée. Une fois ce…" at bounding box center [738, 235] width 817 height 359
click at [823, 286] on div at bounding box center [599, 322] width 804 height 101
click at [829, 282] on img "Jordan Tomas - Pizza Mamamia Lyon Gerland" at bounding box center [819, 274] width 23 height 23
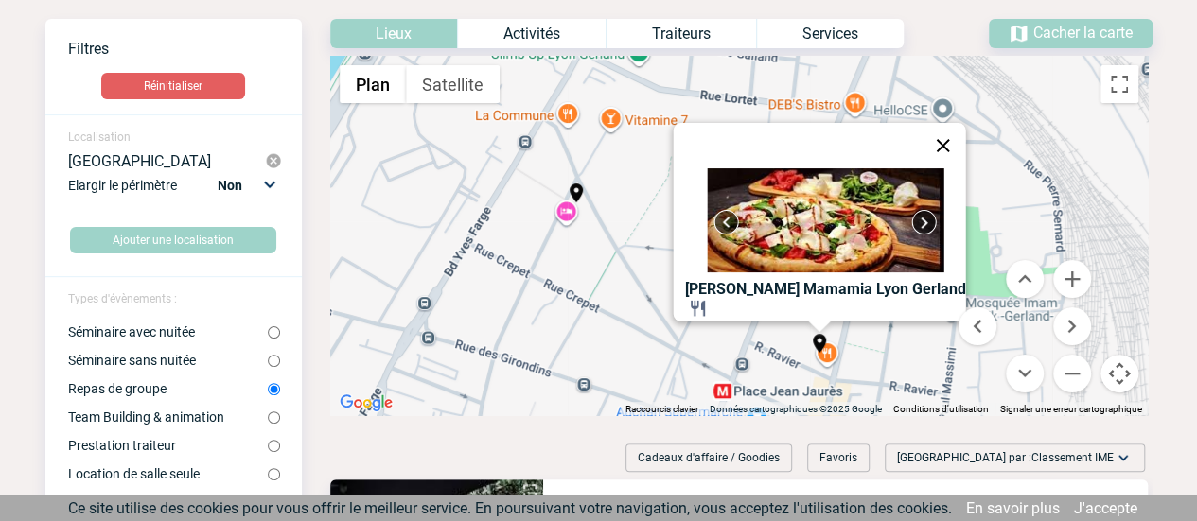
click at [955, 128] on button "Fermer" at bounding box center [941, 145] width 45 height 45
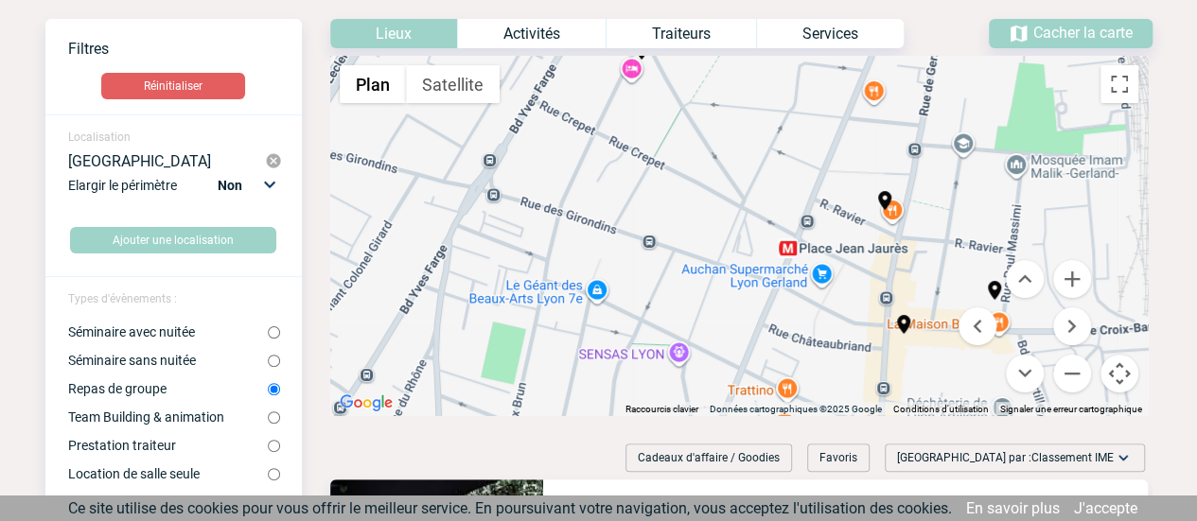
drag, startPoint x: 782, startPoint y: 277, endPoint x: 848, endPoint y: 131, distance: 160.5
click at [848, 131] on div "Pour activer le glissement avec le clavier, appuyez sur Alt+Entrée. Une fois ce…" at bounding box center [738, 235] width 817 height 359
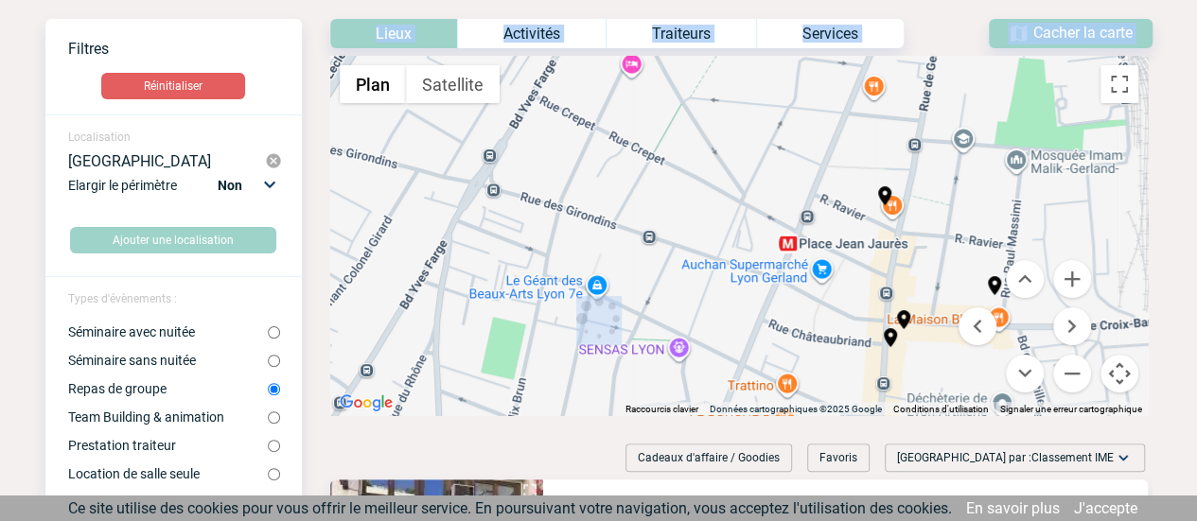
drag, startPoint x: 721, startPoint y: 310, endPoint x: 658, endPoint y: 192, distance: 133.7
click at [736, 192] on div "Pour activer le glissement avec le clavier, appuyez sur Alt+Entrée. Une fois ce…" at bounding box center [738, 235] width 817 height 359
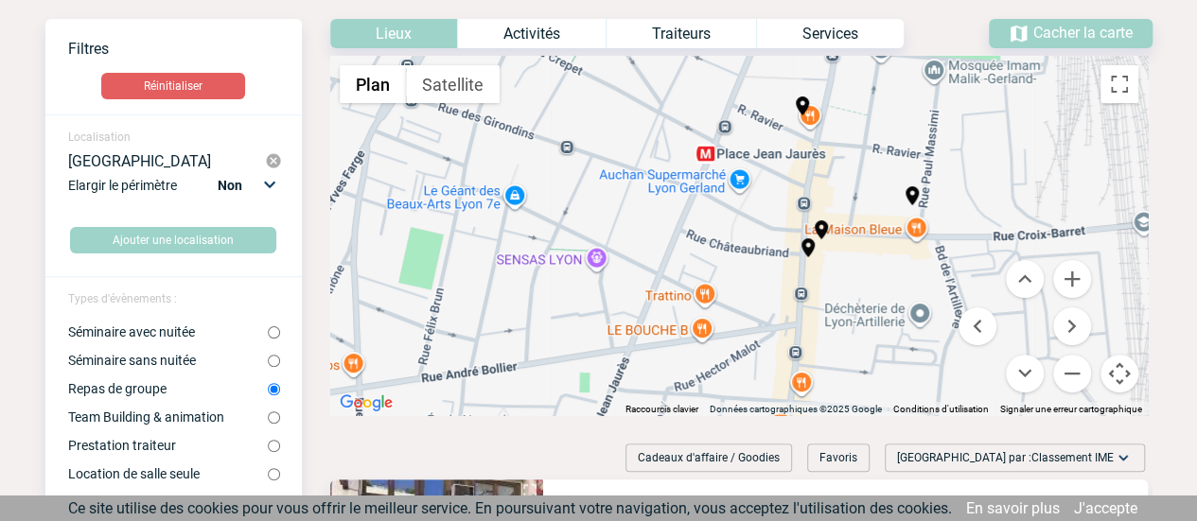
drag, startPoint x: 732, startPoint y: 218, endPoint x: 655, endPoint y: 136, distance: 112.4
click at [655, 136] on div "Pour activer le glissement avec le clavier, appuyez sur Alt+Entrée. Une fois ce…" at bounding box center [738, 235] width 817 height 359
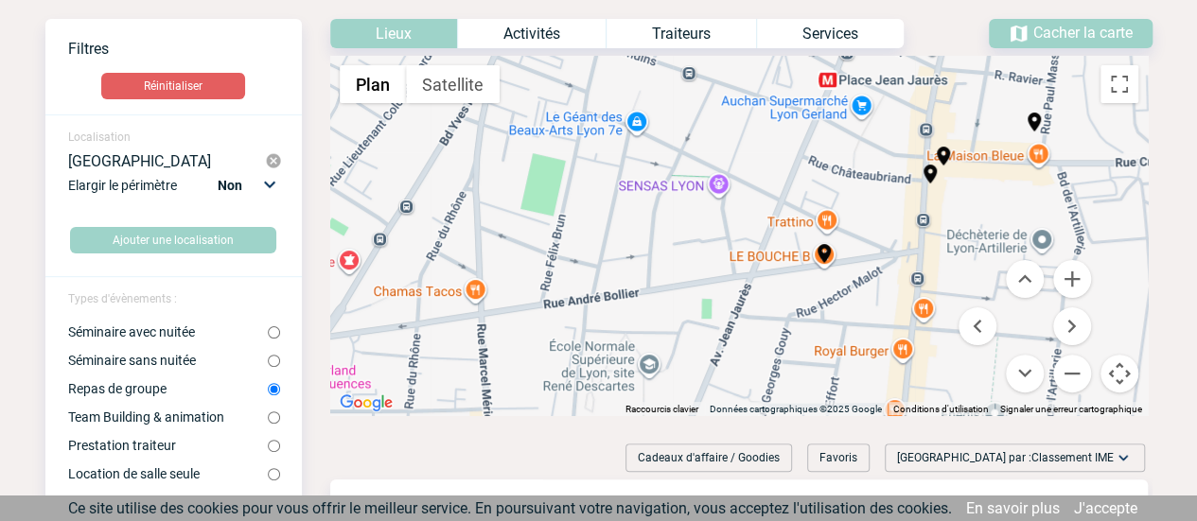
drag, startPoint x: 761, startPoint y: 315, endPoint x: 889, endPoint y: 241, distance: 148.3
click at [889, 241] on div "Pour activer le glissement avec le clavier, appuyez sur Alt+Entrée. Une fois ce…" at bounding box center [738, 235] width 817 height 359
click at [923, 312] on center at bounding box center [598, 320] width 757 height 49
click at [920, 309] on div "Pour activer le glissement avec le clavier, appuyez sur Alt+Entrée. Une fois ce…" at bounding box center [738, 235] width 817 height 359
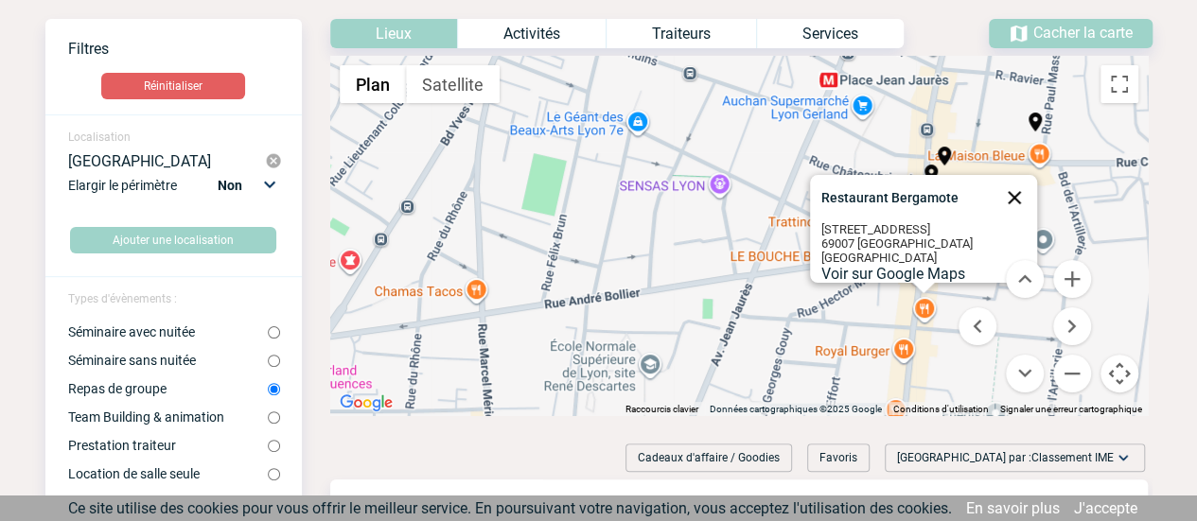
click at [1001, 180] on button "Fermer" at bounding box center [1013, 197] width 45 height 45
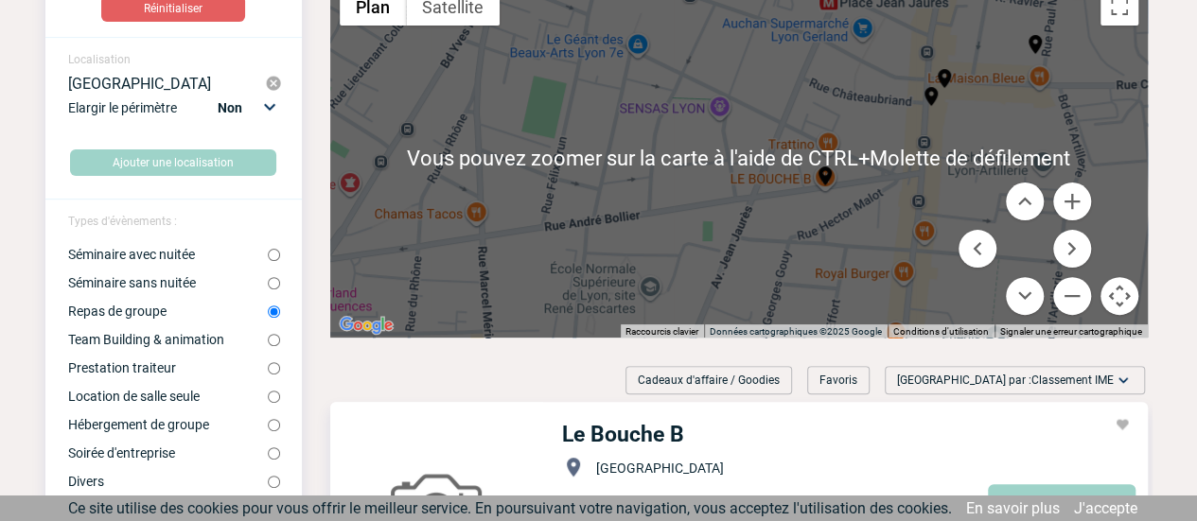
scroll to position [189, 0]
